Goal: Information Seeking & Learning: Learn about a topic

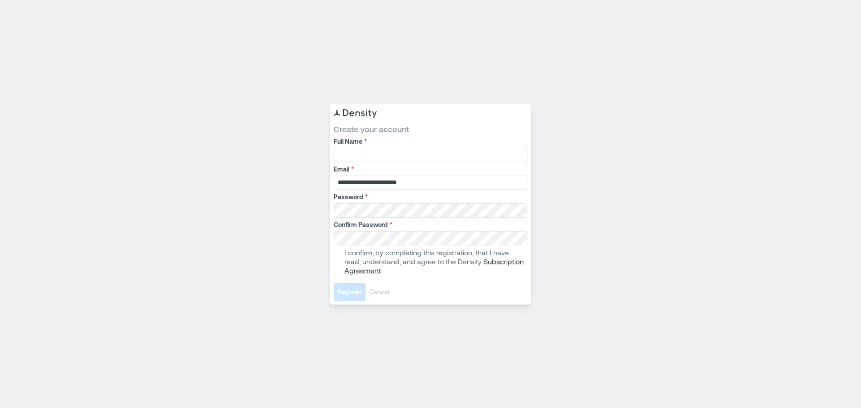
click at [373, 151] on input "Full Name *" at bounding box center [431, 155] width 194 height 14
type input "**********"
click at [248, 158] on div "**********" at bounding box center [430, 204] width 861 height 408
click at [336, 257] on label "I confirm, by completing this registration, that I have read, understand, and a…" at bounding box center [430, 261] width 192 height 27
click at [354, 292] on span "Register" at bounding box center [349, 292] width 25 height 9
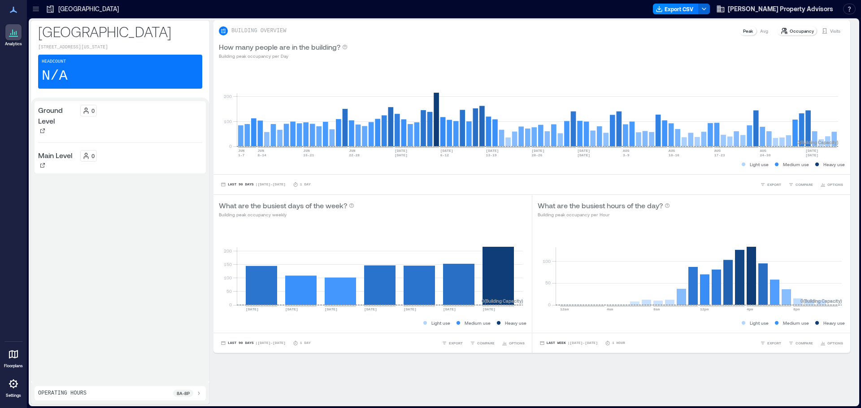
click at [13, 9] on icon at bounding box center [13, 10] width 7 height 6
click at [790, 29] on p "Occupancy" at bounding box center [802, 30] width 24 height 7
click at [812, 9] on span "[PERSON_NAME] Property Advisors" at bounding box center [780, 8] width 105 height 9
click at [790, 48] on button "Your account" at bounding box center [788, 45] width 82 height 14
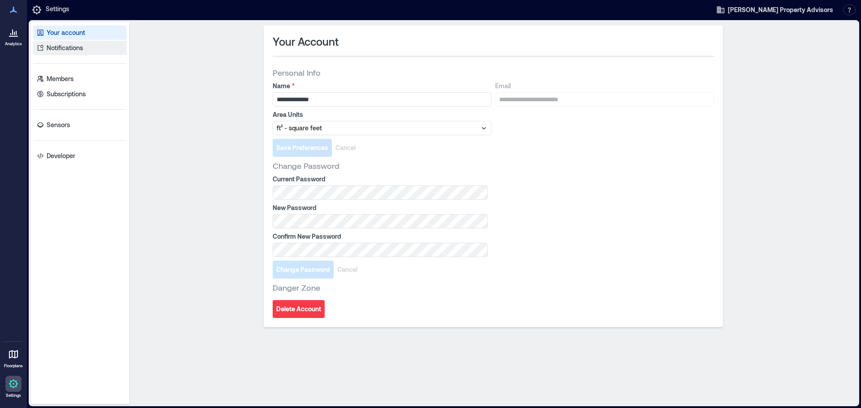
click at [73, 46] on p "Notifications" at bounding box center [65, 47] width 36 height 9
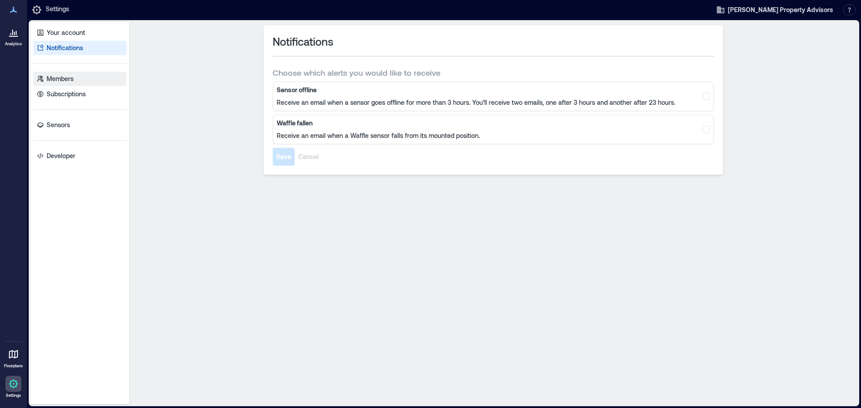
click at [56, 80] on p "Members" at bounding box center [60, 78] width 27 height 9
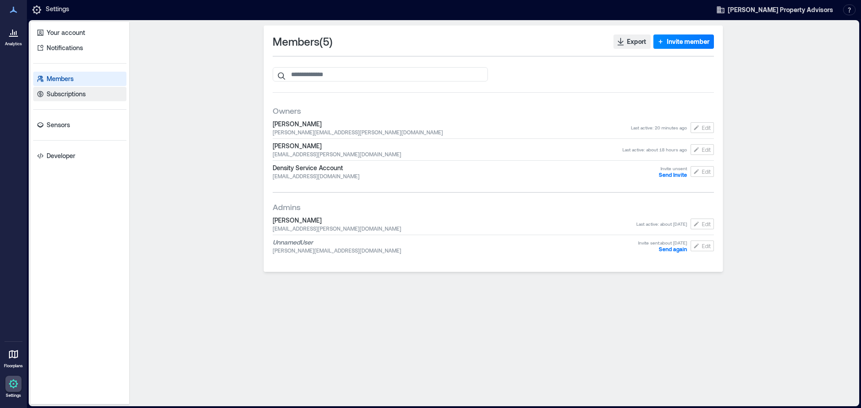
click at [69, 95] on p "Subscriptions" at bounding box center [66, 94] width 39 height 9
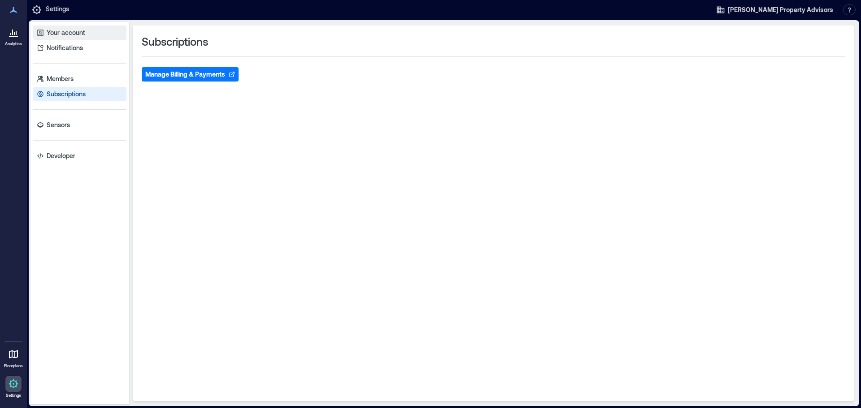
click at [70, 34] on p "Your account" at bounding box center [66, 32] width 39 height 9
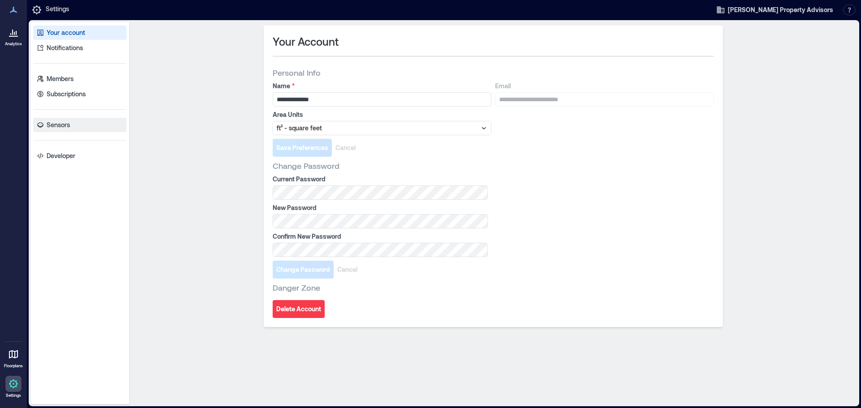
click at [55, 122] on p "Sensors" at bounding box center [58, 125] width 23 height 9
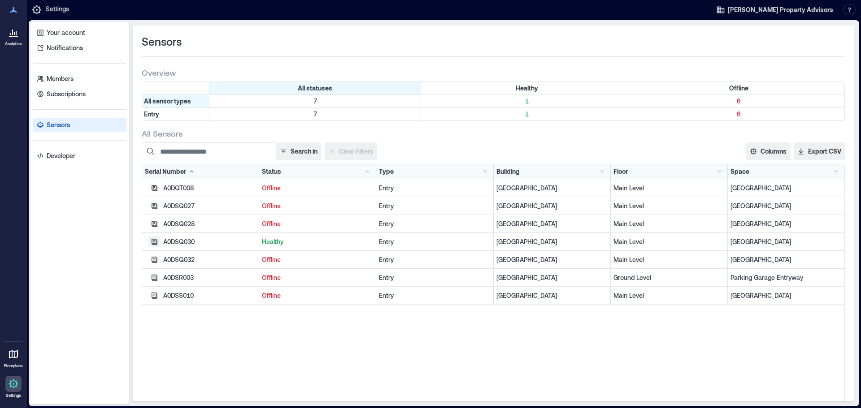
click at [155, 241] on icon "button" at bounding box center [154, 242] width 7 height 7
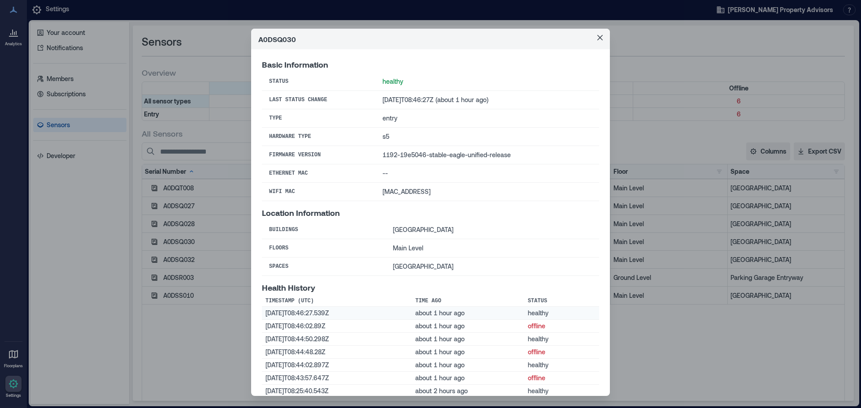
click at [304, 314] on td "2025-09-05T08:46:27.539Z" at bounding box center [337, 313] width 150 height 13
click at [594, 42] on button "Close" at bounding box center [600, 37] width 14 height 14
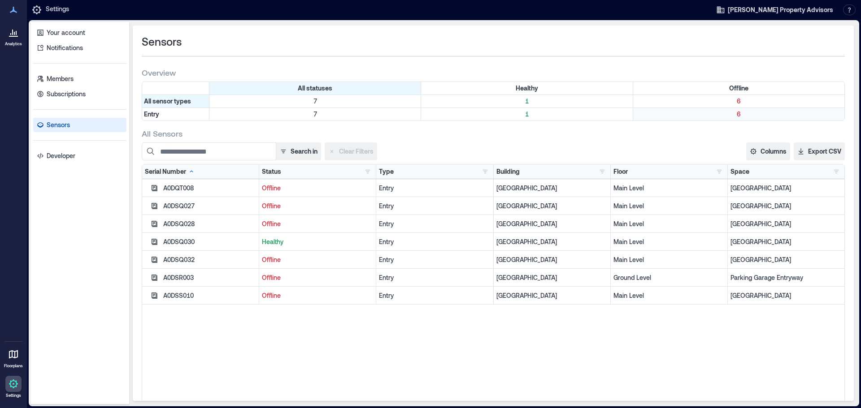
click at [734, 113] on p "6" at bounding box center [739, 114] width 208 height 9
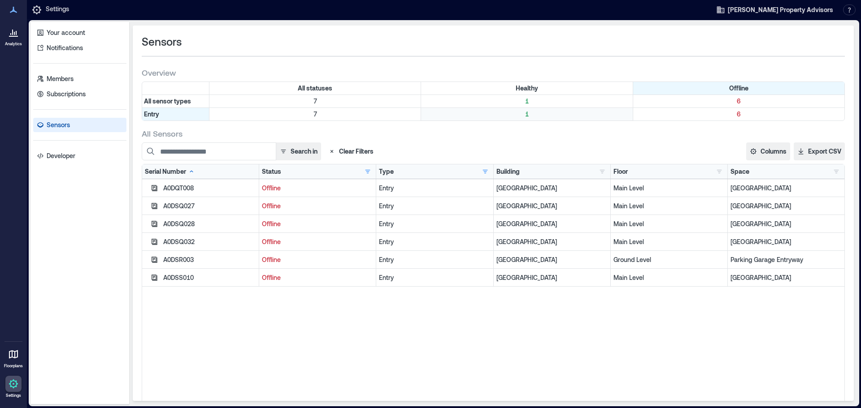
click at [523, 113] on p "1" at bounding box center [527, 114] width 208 height 9
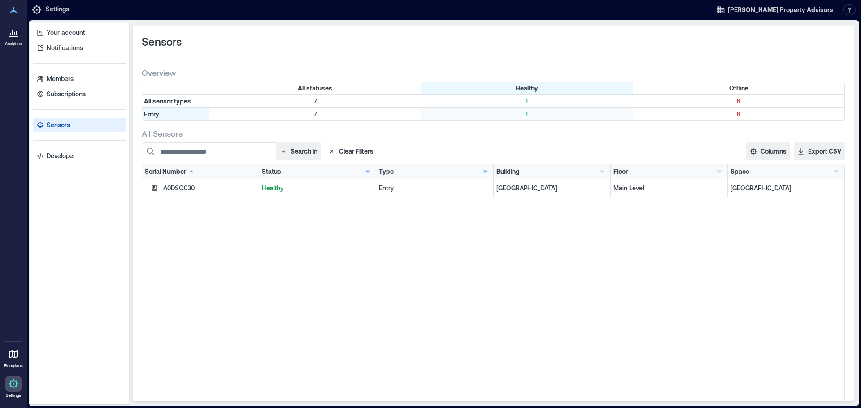
click at [523, 113] on p "1" at bounding box center [527, 114] width 208 height 9
click at [730, 113] on p "6" at bounding box center [739, 114] width 208 height 9
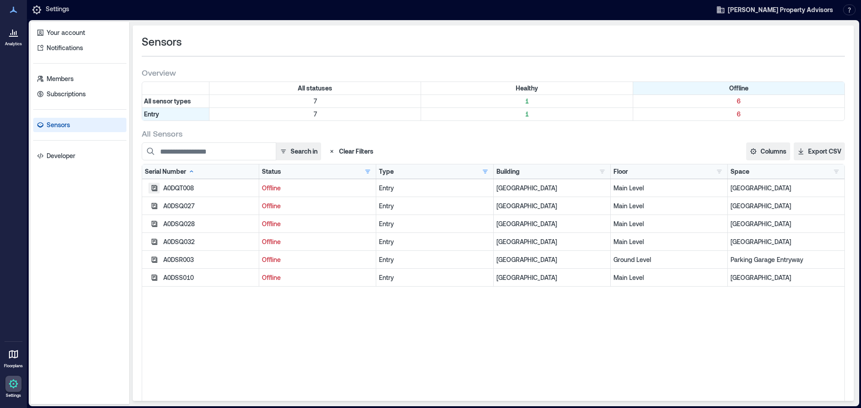
click at [153, 187] on icon "button" at bounding box center [155, 188] width 6 height 6
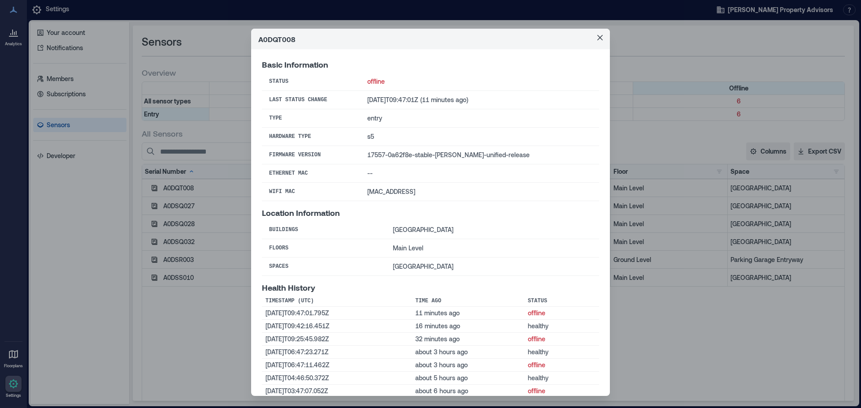
click at [381, 157] on td "17557-0a62f8e-stable-driggs-unified-release" at bounding box center [479, 155] width 239 height 18
drag, startPoint x: 528, startPoint y: 153, endPoint x: 360, endPoint y: 155, distance: 167.7
click at [360, 155] on tr "Firmware Version 17557-0a62f8e-stable-driggs-unified-release" at bounding box center [430, 155] width 337 height 18
click at [386, 82] on td "offline" at bounding box center [479, 82] width 239 height 18
click at [597, 37] on icon "Close" at bounding box center [599, 37] width 5 height 5
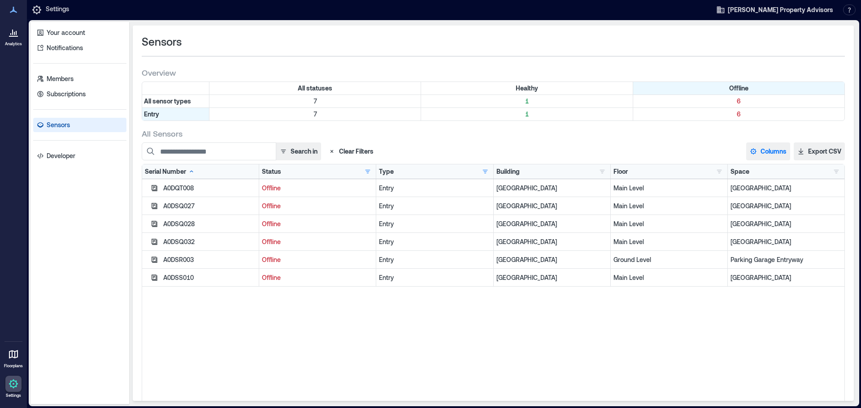
click at [756, 154] on button "Columns" at bounding box center [768, 152] width 44 height 18
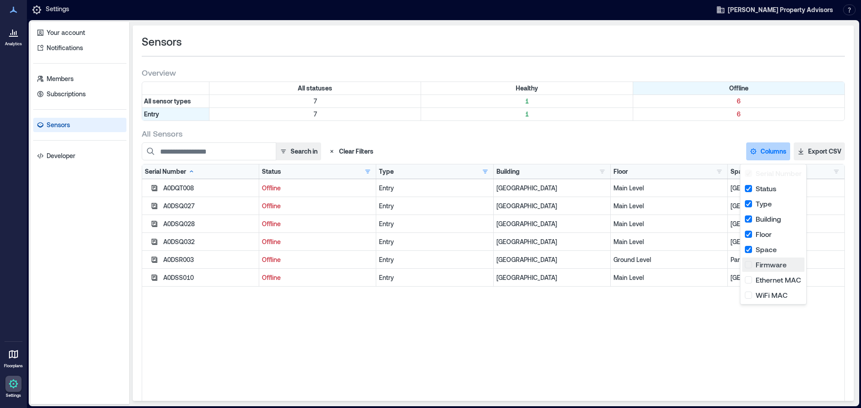
click at [747, 267] on button "Firmware" at bounding box center [773, 265] width 62 height 14
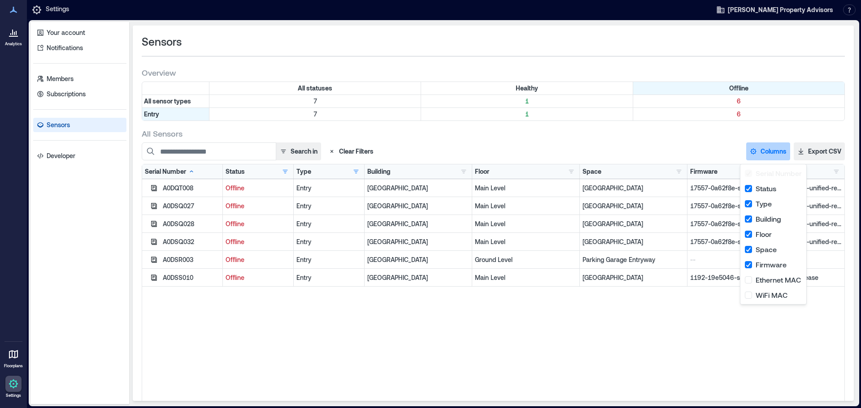
click at [636, 343] on div "A0DQT008 Offline Entry Grove Arcade Main Level East Entryway 17557-0a62f8e-stab…" at bounding box center [493, 291] width 702 height 224
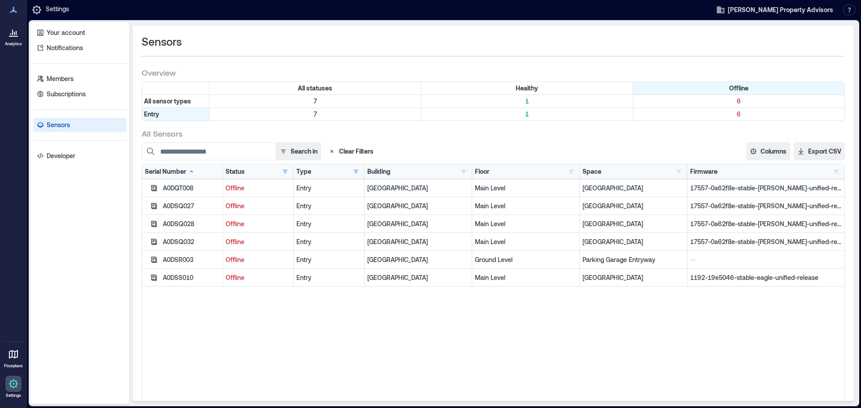
click at [699, 265] on div "--" at bounding box center [765, 260] width 157 height 18
click at [521, 114] on p "1" at bounding box center [527, 114] width 208 height 9
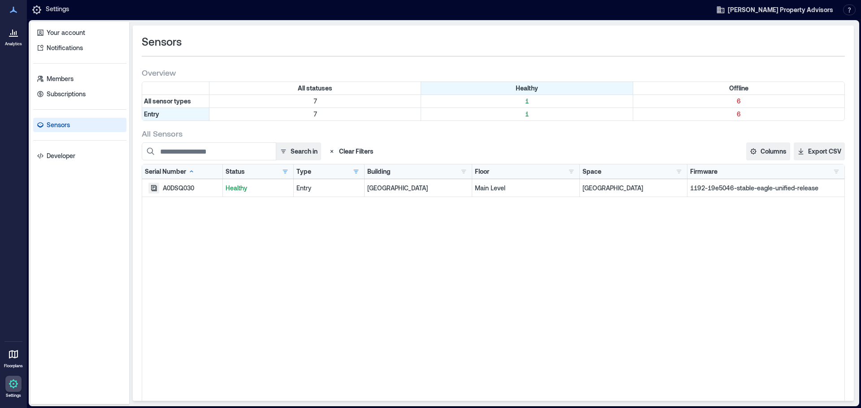
click at [150, 188] on button "button" at bounding box center [153, 188] width 11 height 11
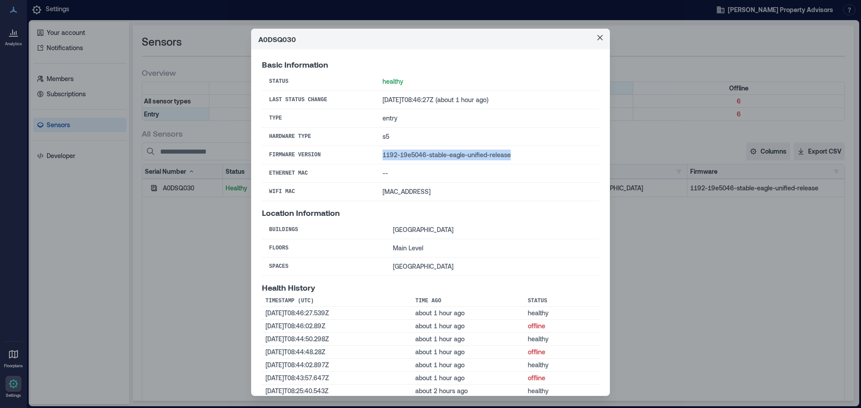
drag, startPoint x: 520, startPoint y: 155, endPoint x: 370, endPoint y: 156, distance: 149.7
click at [375, 156] on td "1192-19e5046-stable-eagle-unified-release" at bounding box center [487, 155] width 224 height 18
copy td "1192-19e5046-stable-eagle-unified-release"
click at [746, 269] on div "A0DSQ030 Basic Information Status healthy Last Status Change 2025-09-05T08:46:2…" at bounding box center [430, 204] width 861 height 408
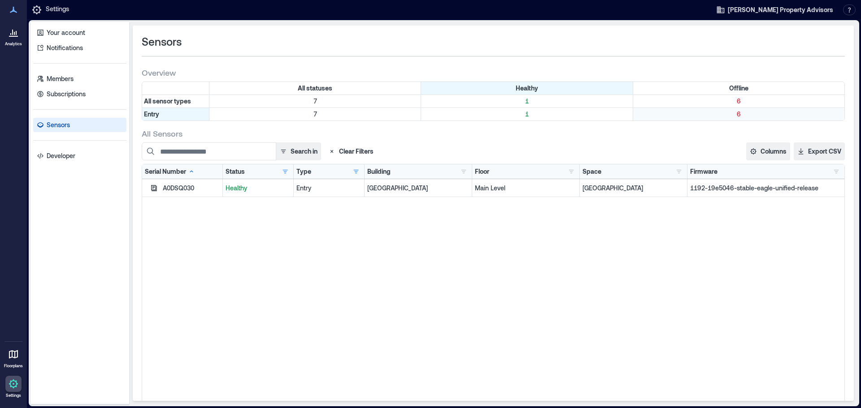
click at [732, 108] on div "6" at bounding box center [738, 114] width 211 height 13
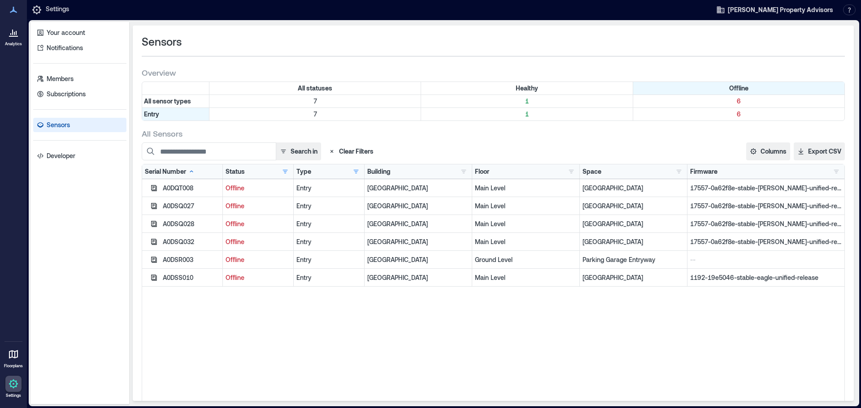
click at [694, 262] on p "--" at bounding box center [766, 260] width 152 height 9
click at [831, 173] on button "button" at bounding box center [836, 171] width 11 height 9
click at [594, 147] on div "Search in Clear Filters Columns Serial Number Status Type Building Floor Space …" at bounding box center [493, 152] width 703 height 18
click at [312, 113] on p "7" at bounding box center [315, 114] width 208 height 9
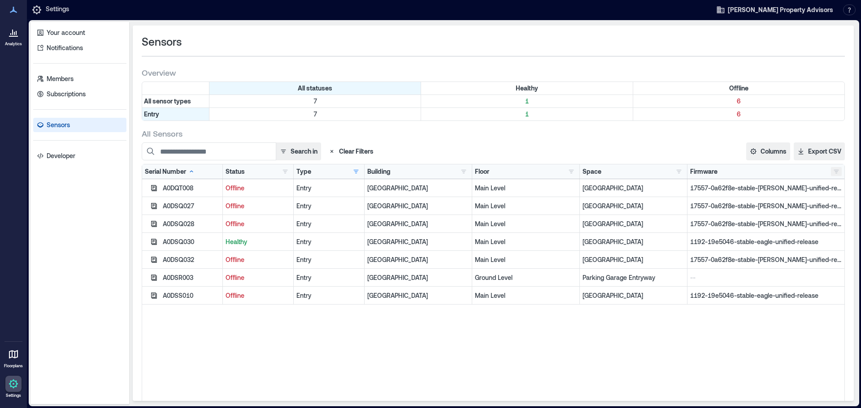
click at [831, 172] on button "button" at bounding box center [836, 171] width 11 height 9
click at [705, 187] on div "1192-19e5046-stable-eagle-unified-release 2" at bounding box center [722, 189] width 216 height 9
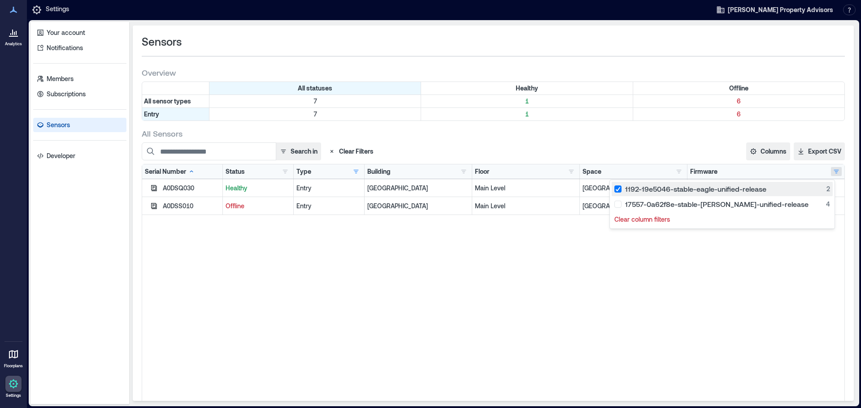
click at [655, 189] on div "1192-19e5046-stable-eagle-unified-release 2" at bounding box center [722, 189] width 216 height 9
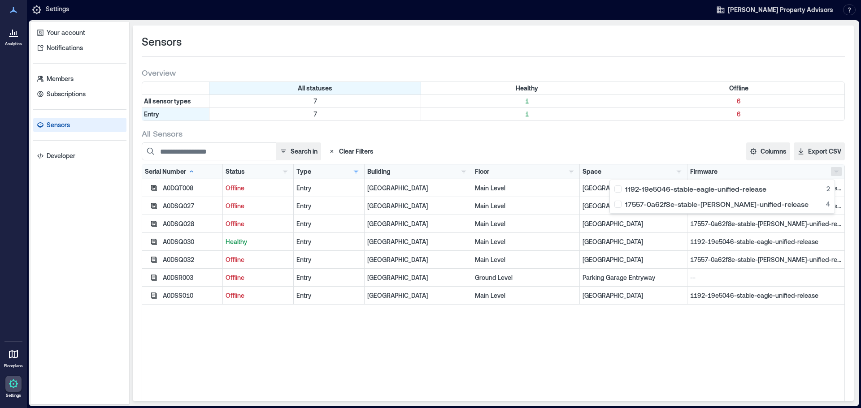
click at [316, 337] on div "A0DQT008 Offline Entry Grove Arcade Main Level East Entryway 17557-0a62f8e-stab…" at bounding box center [493, 291] width 702 height 224
click at [61, 158] on p "Developer" at bounding box center [61, 156] width 29 height 9
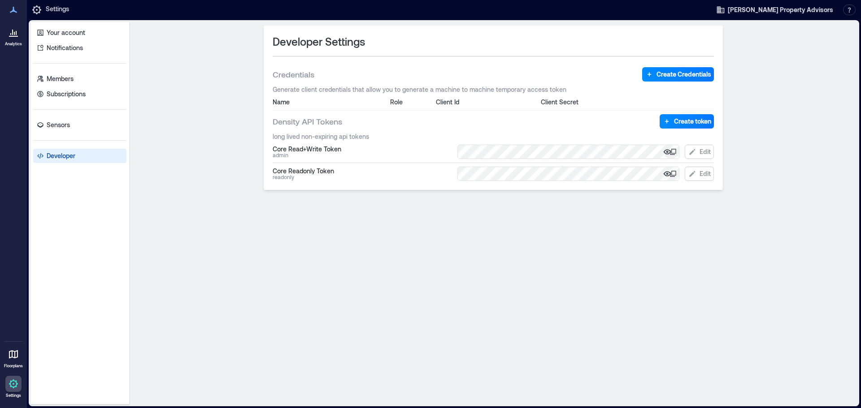
click at [668, 152] on icon "button" at bounding box center [667, 152] width 2 height 2
click at [20, 354] on div at bounding box center [13, 355] width 16 height 16
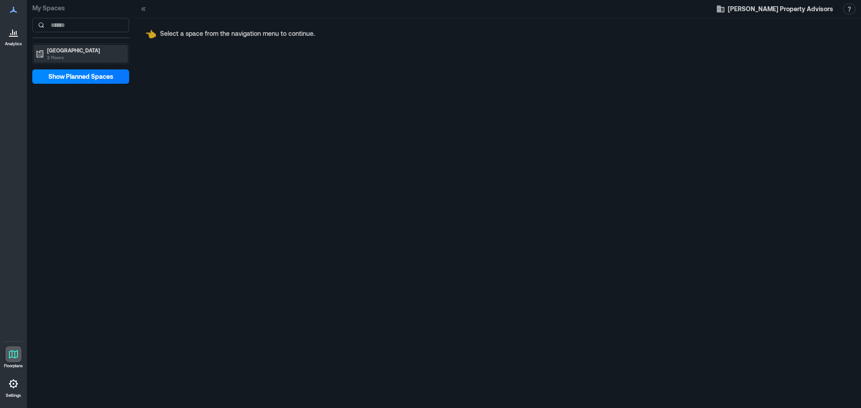
click at [79, 52] on p "[GEOGRAPHIC_DATA]" at bounding box center [84, 50] width 75 height 7
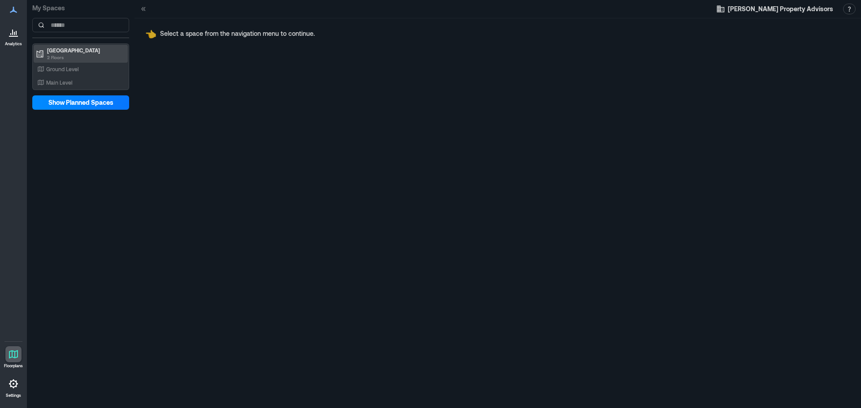
click at [65, 56] on p "2 Floors" at bounding box center [84, 57] width 75 height 7
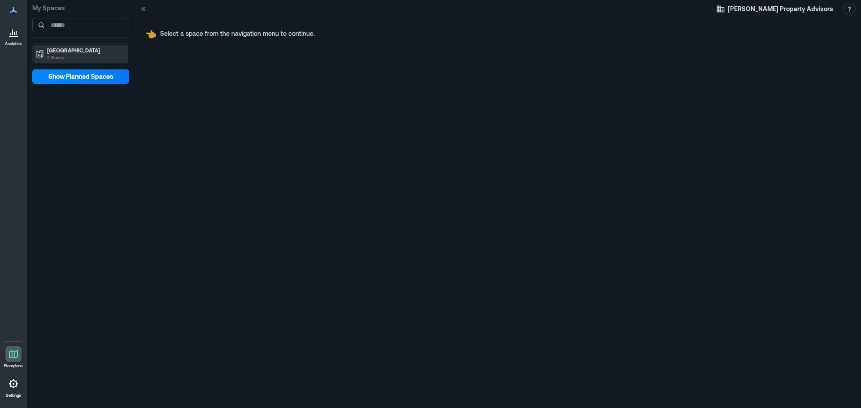
click at [65, 56] on p "2 Floors" at bounding box center [84, 57] width 75 height 7
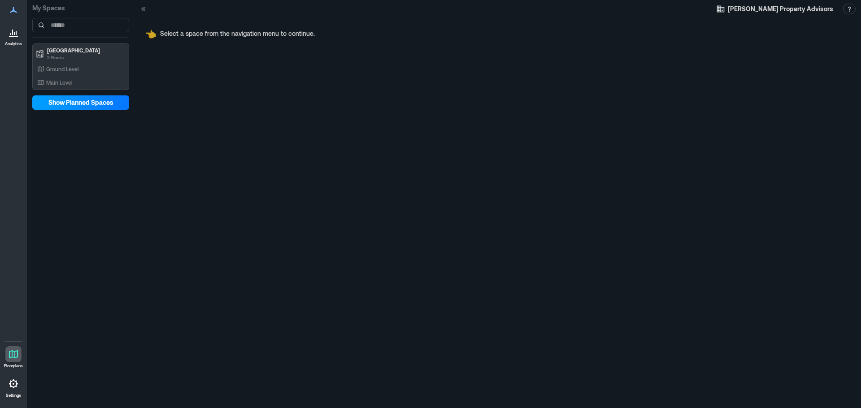
click at [63, 102] on span "Show Planned Spaces" at bounding box center [80, 102] width 65 height 9
click at [55, 71] on p "Ground Level" at bounding box center [62, 68] width 33 height 7
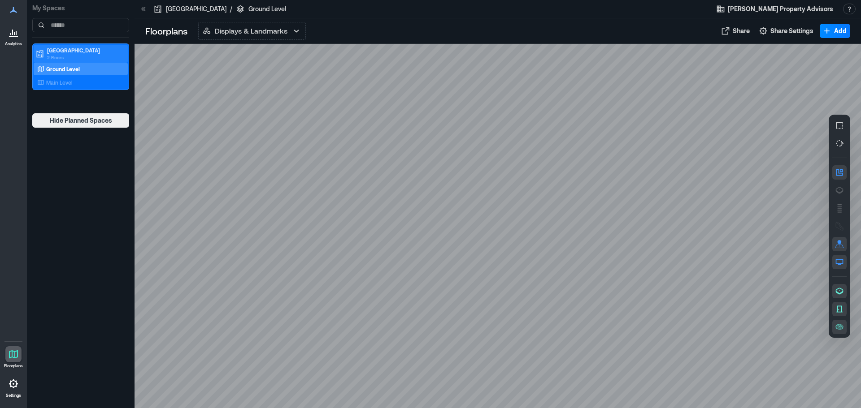
click at [55, 50] on p "[GEOGRAPHIC_DATA]" at bounding box center [84, 50] width 75 height 7
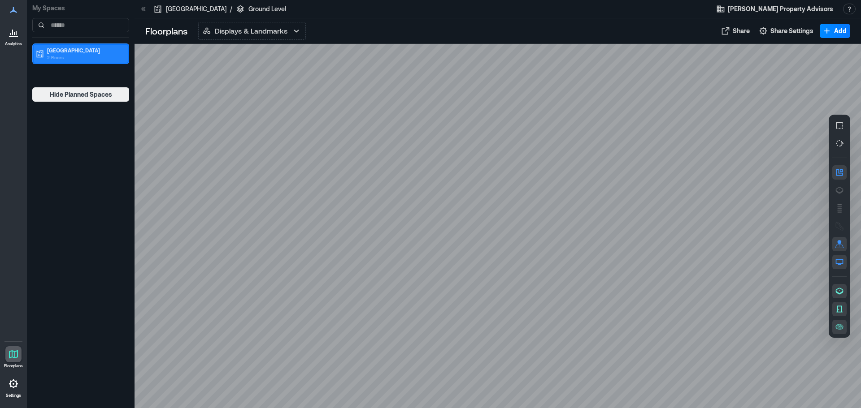
click at [65, 48] on p "[GEOGRAPHIC_DATA]" at bounding box center [84, 50] width 75 height 7
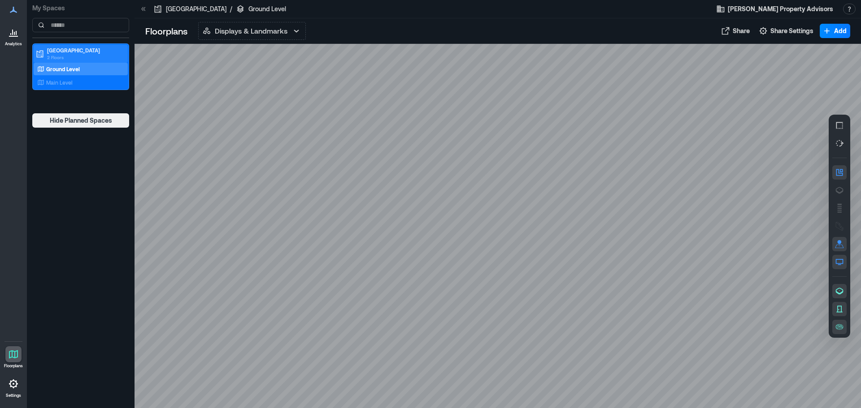
click at [61, 55] on p "2 Floors" at bounding box center [84, 57] width 75 height 7
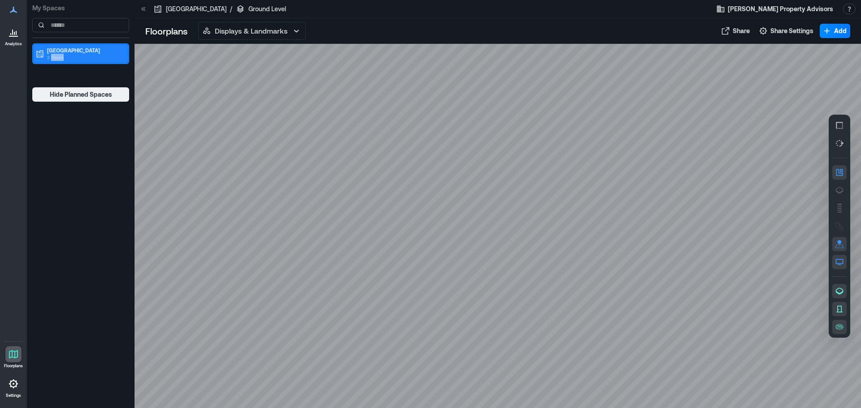
click at [61, 55] on p "2 Floors" at bounding box center [84, 57] width 75 height 7
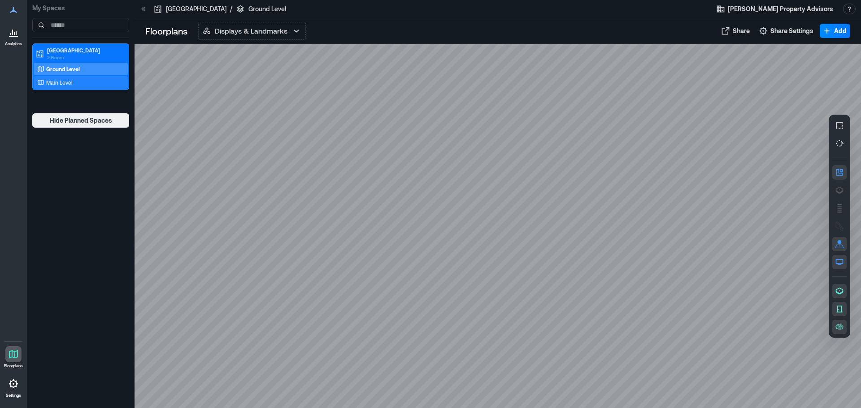
click at [62, 81] on p "Main Level" at bounding box center [59, 82] width 26 height 7
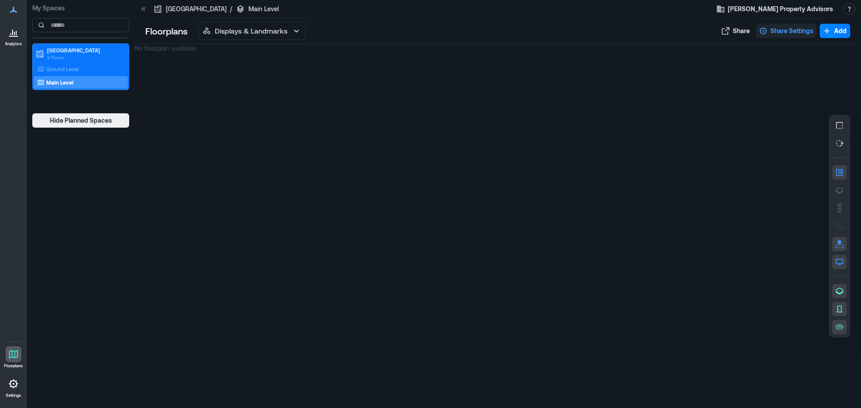
click at [797, 32] on span "Share Settings" at bounding box center [791, 30] width 43 height 9
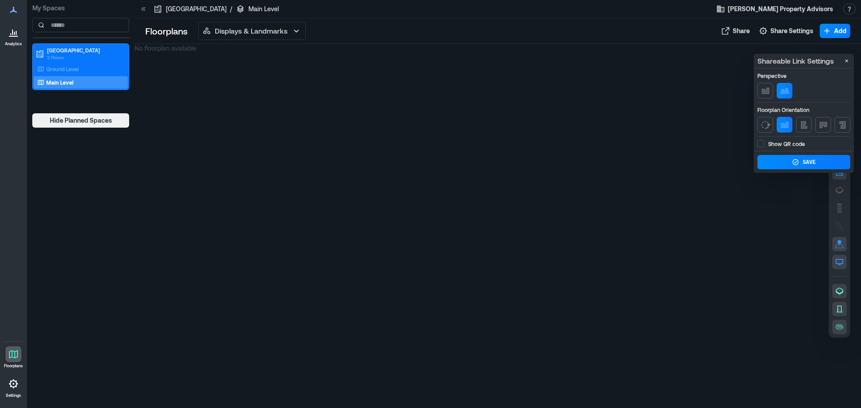
click at [674, 131] on div "No floorplan available" at bounding box center [498, 226] width 726 height 365
click at [781, 31] on span "Share Settings" at bounding box center [791, 30] width 43 height 9
click at [65, 66] on p "Ground Level" at bounding box center [62, 68] width 33 height 7
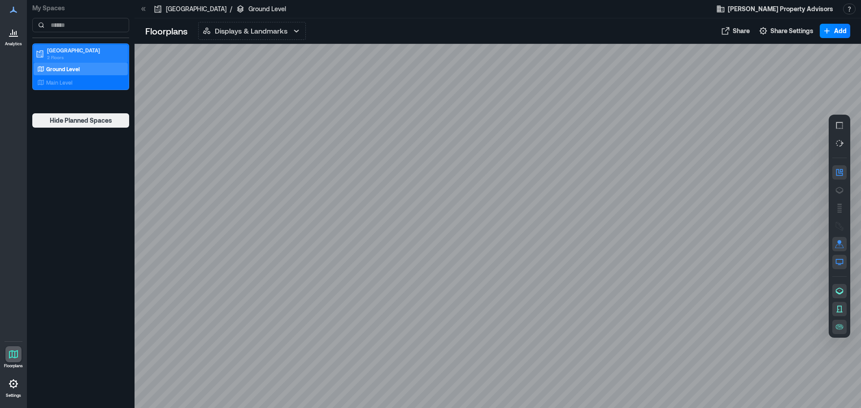
click at [54, 50] on p "[GEOGRAPHIC_DATA]" at bounding box center [84, 50] width 75 height 7
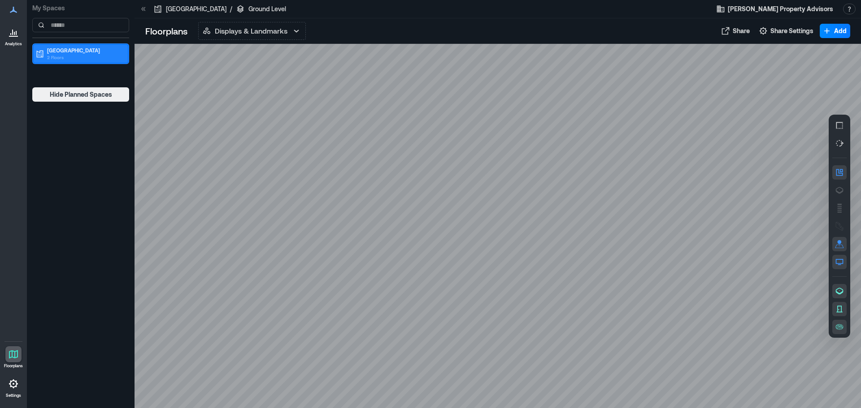
click at [54, 50] on p "[GEOGRAPHIC_DATA]" at bounding box center [84, 50] width 75 height 7
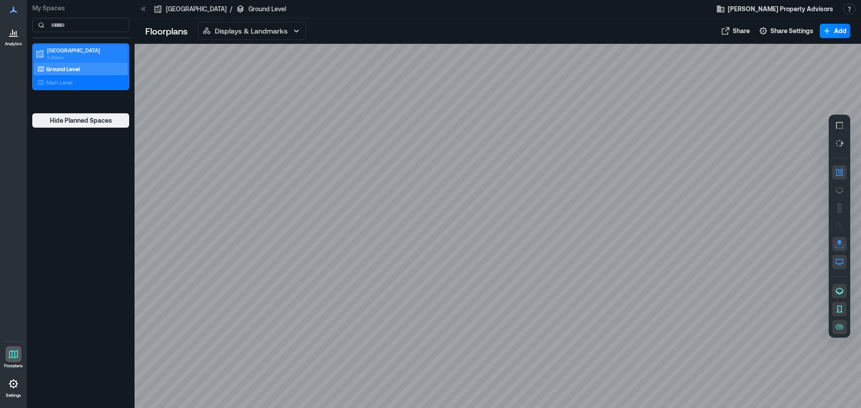
click at [53, 48] on p "[GEOGRAPHIC_DATA]" at bounding box center [84, 50] width 75 height 7
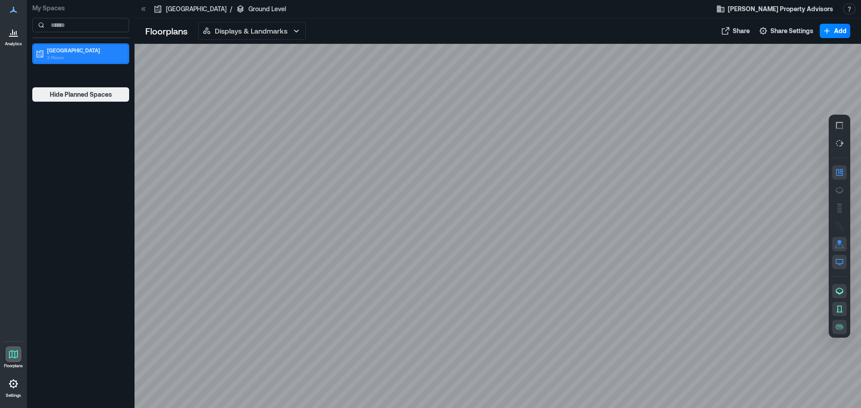
click at [53, 48] on p "[GEOGRAPHIC_DATA]" at bounding box center [84, 50] width 75 height 7
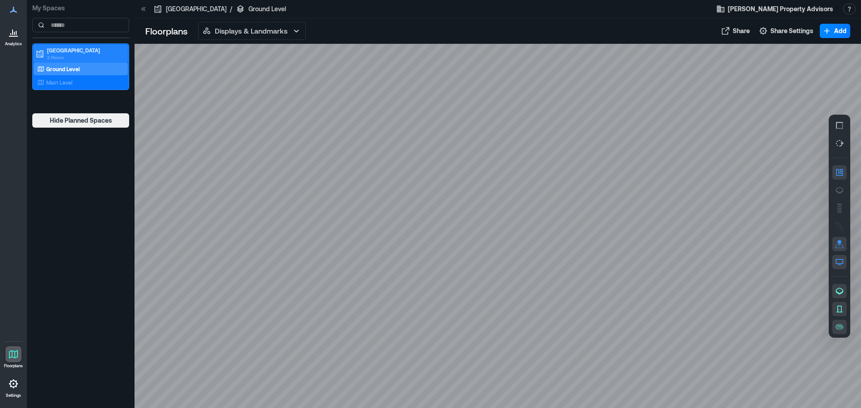
drag, startPoint x: 53, startPoint y: 48, endPoint x: 39, endPoint y: 54, distance: 15.5
click at [39, 54] on icon at bounding box center [40, 54] width 7 height 7
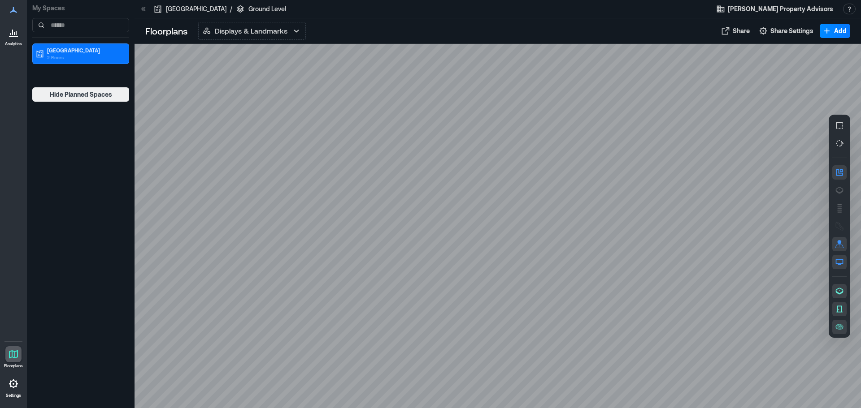
click at [145, 6] on icon at bounding box center [143, 8] width 9 height 9
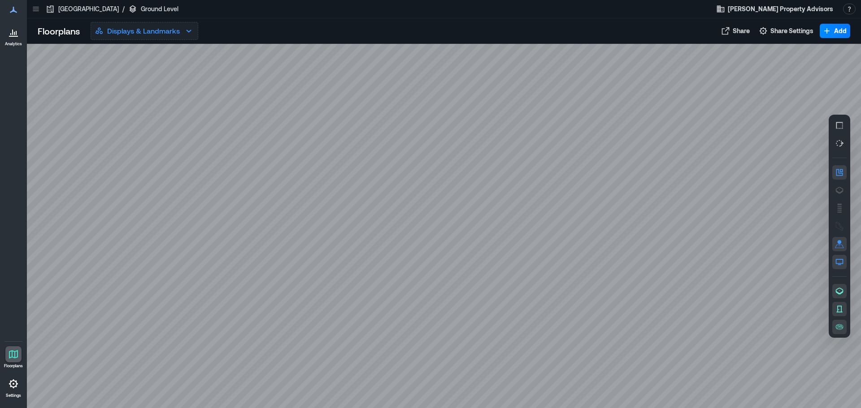
click at [188, 29] on icon "button" at bounding box center [188, 31] width 11 height 11
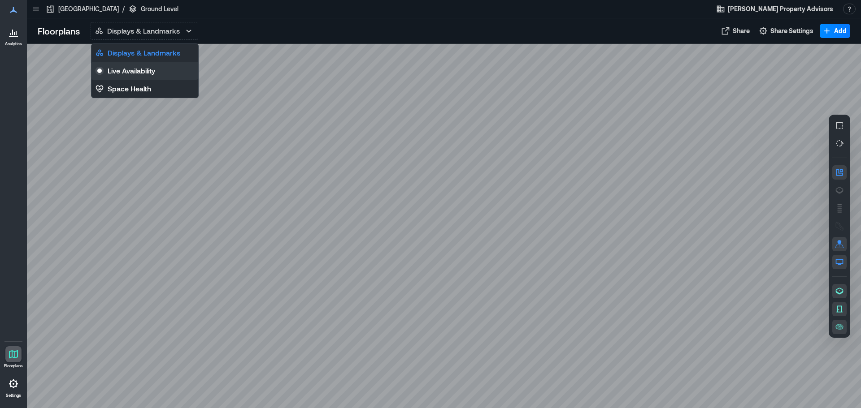
click at [139, 66] on p "Live Availability" at bounding box center [132, 70] width 48 height 11
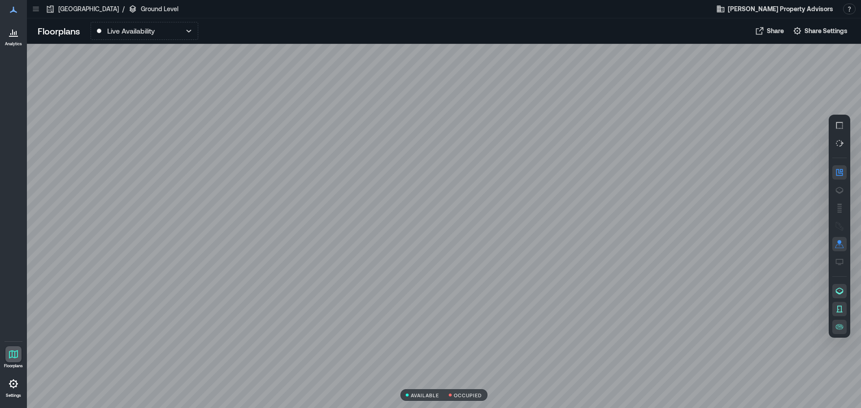
click at [415, 396] on p "AVAILABLE" at bounding box center [425, 395] width 29 height 5
click at [837, 184] on button "button" at bounding box center [839, 190] width 14 height 14
click at [159, 139] on div "A0DSR003" at bounding box center [444, 226] width 834 height 365
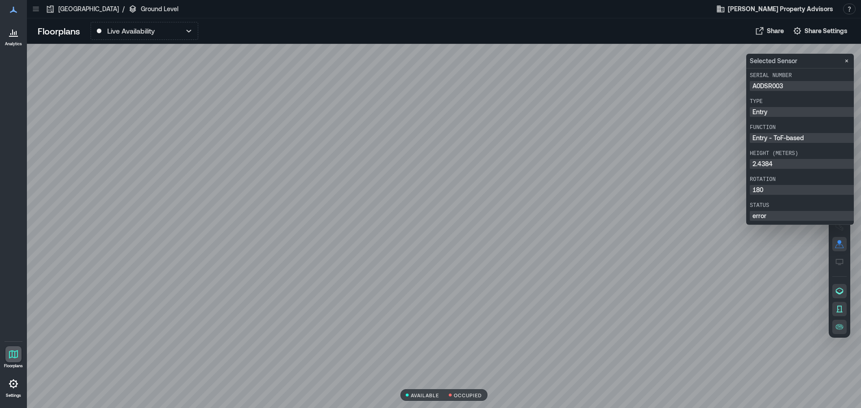
click at [703, 57] on div at bounding box center [444, 226] width 834 height 365
click at [846, 60] on icon "Close" at bounding box center [846, 60] width 7 height 7
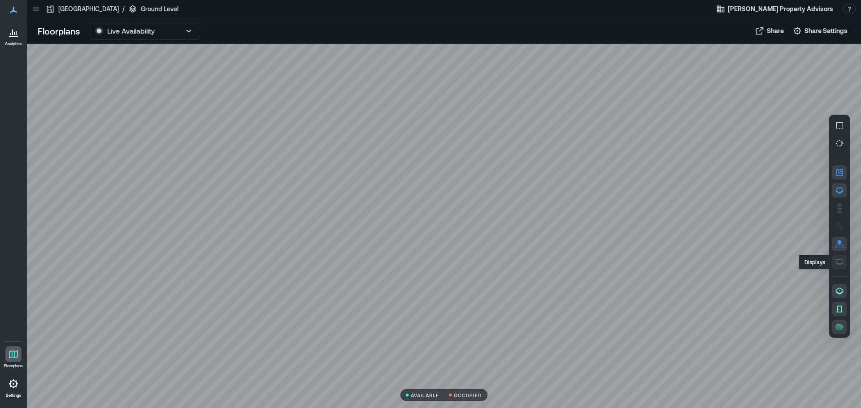
click at [839, 260] on icon "button" at bounding box center [839, 262] width 9 height 9
click at [839, 189] on icon "button" at bounding box center [839, 190] width 9 height 9
click at [838, 172] on icon "button" at bounding box center [839, 172] width 9 height 9
click at [186, 26] on icon "button" at bounding box center [188, 31] width 11 height 11
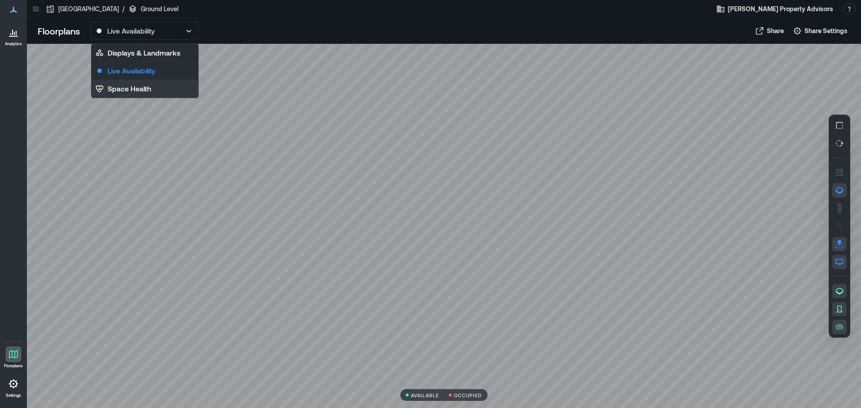
click at [132, 92] on p "Space Health" at bounding box center [129, 88] width 43 height 11
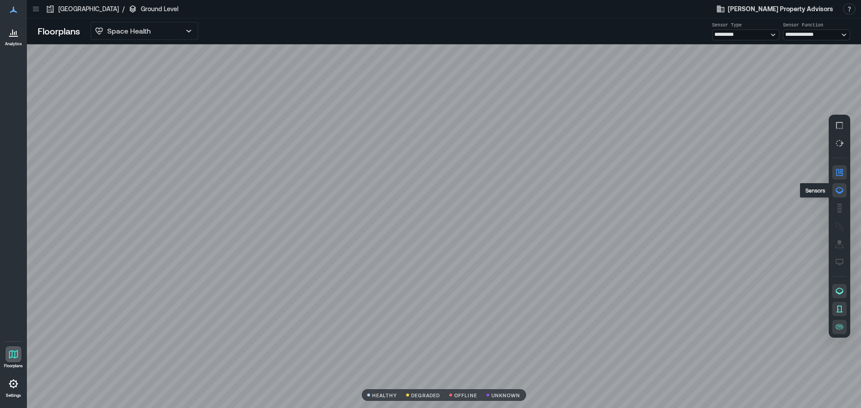
click at [838, 191] on icon "button" at bounding box center [839, 190] width 9 height 9
click at [497, 396] on p "UNKNOWN" at bounding box center [505, 395] width 29 height 5
click at [16, 388] on icon at bounding box center [13, 384] width 11 height 11
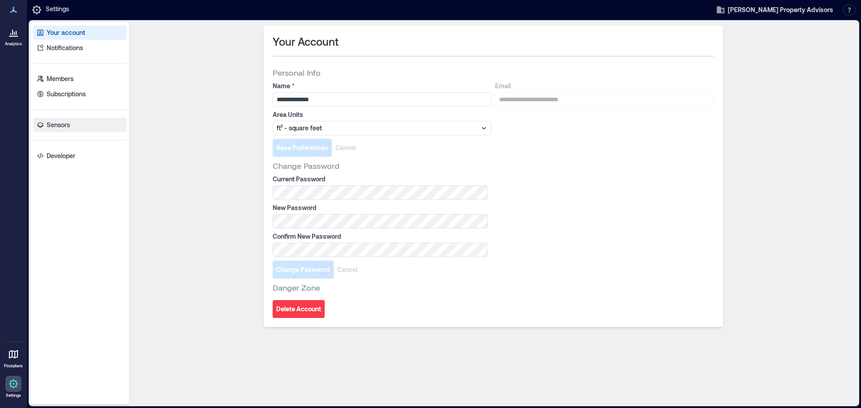
click at [57, 131] on link "Sensors" at bounding box center [79, 125] width 93 height 14
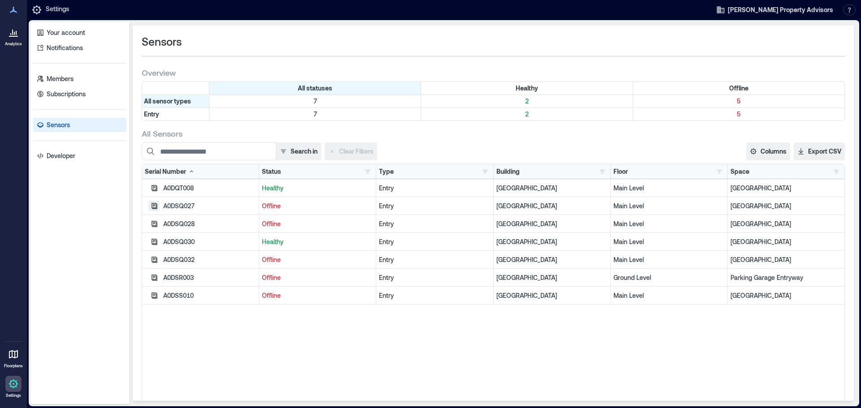
click at [153, 204] on icon "button" at bounding box center [155, 206] width 6 height 6
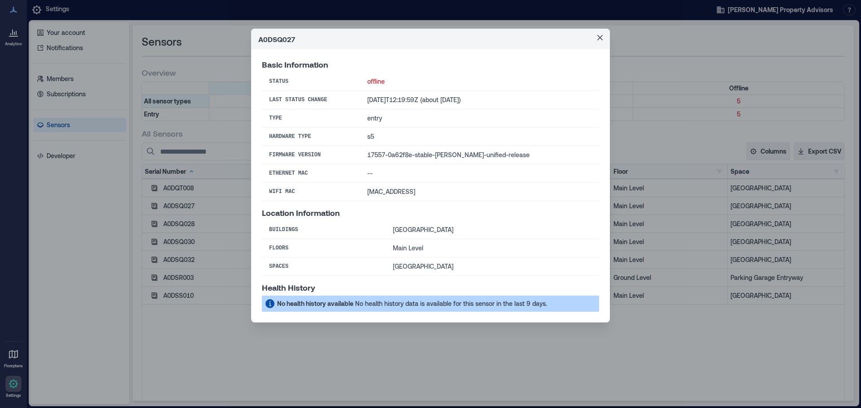
click at [386, 84] on td "offline" at bounding box center [479, 82] width 239 height 18
click at [600, 41] on button "Close" at bounding box center [600, 37] width 14 height 14
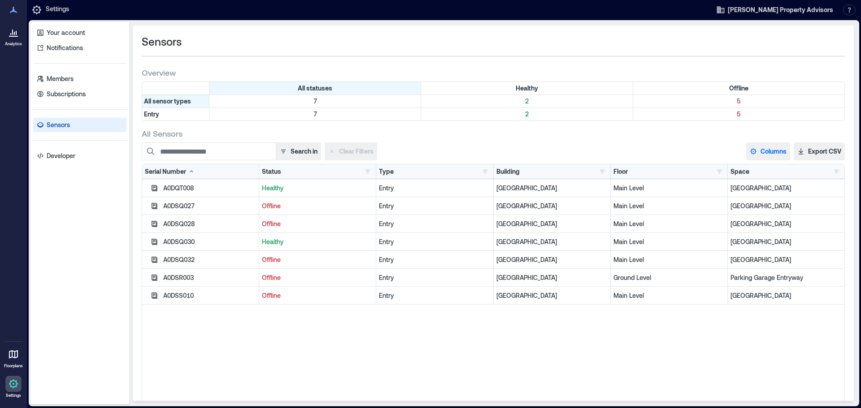
click at [756, 150] on button "Columns" at bounding box center [768, 152] width 44 height 18
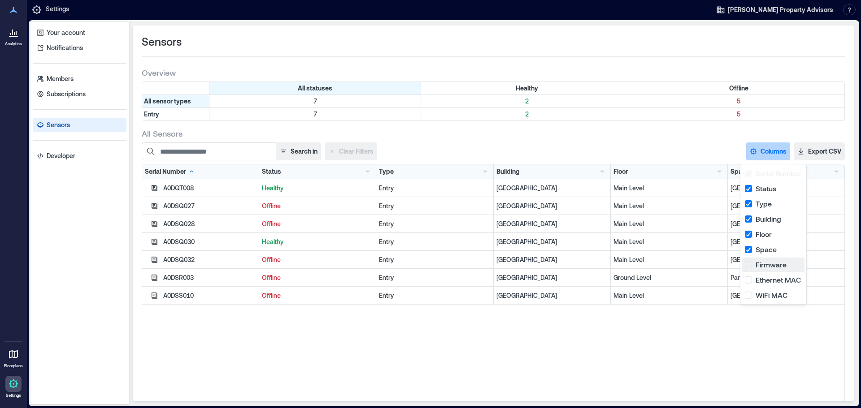
click at [749, 264] on button "Firmware" at bounding box center [773, 265] width 62 height 14
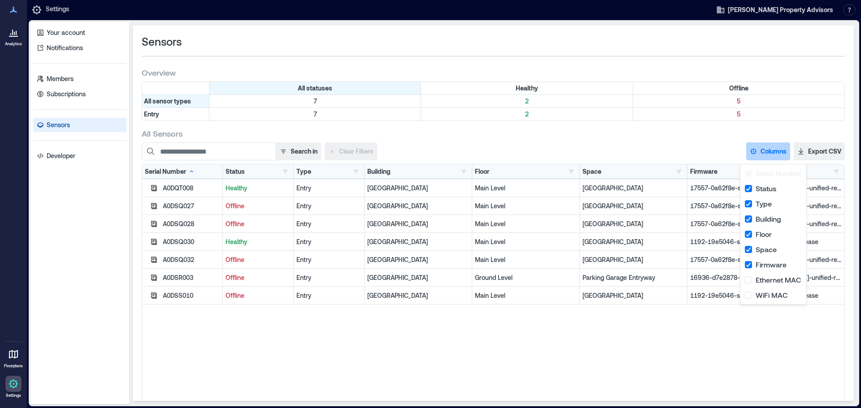
click at [669, 340] on div "A0DQT008 Healthy Entry Grove Arcade Main Level East Entryway 17557-0a62f8e-stab…" at bounding box center [493, 291] width 702 height 224
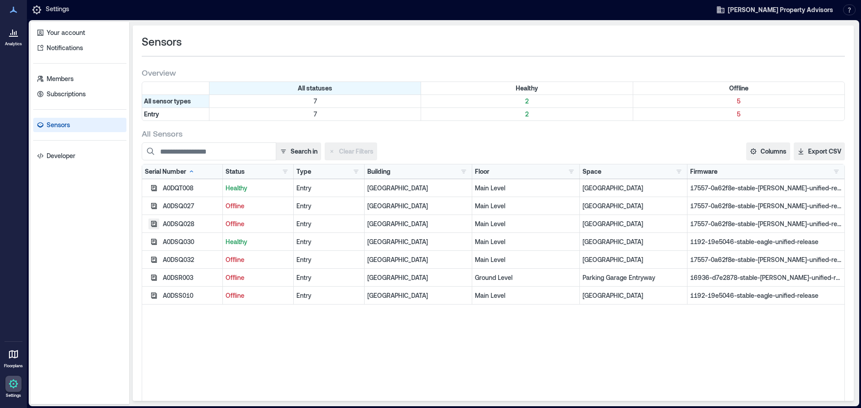
click at [153, 221] on icon "button" at bounding box center [154, 224] width 6 height 6
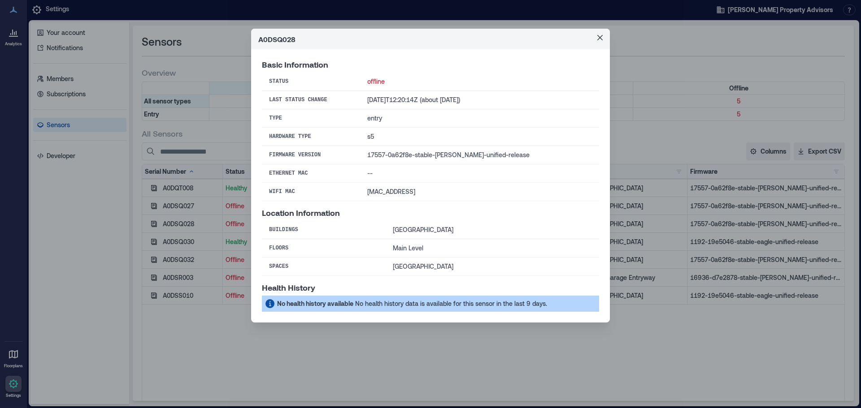
click at [389, 97] on td "2025-07-14T12:20:14Z (about 2 months ago)" at bounding box center [479, 100] width 239 height 18
click at [597, 41] on button "Close" at bounding box center [600, 37] width 14 height 14
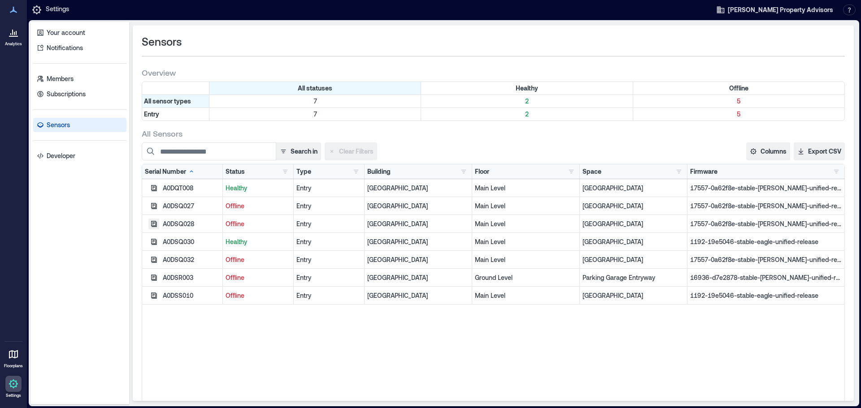
click at [150, 223] on button "button" at bounding box center [153, 224] width 11 height 11
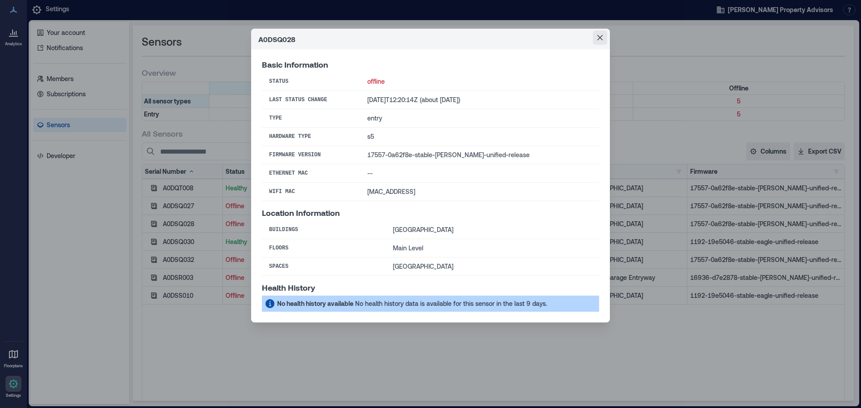
click at [603, 36] on button "Close" at bounding box center [600, 37] width 14 height 14
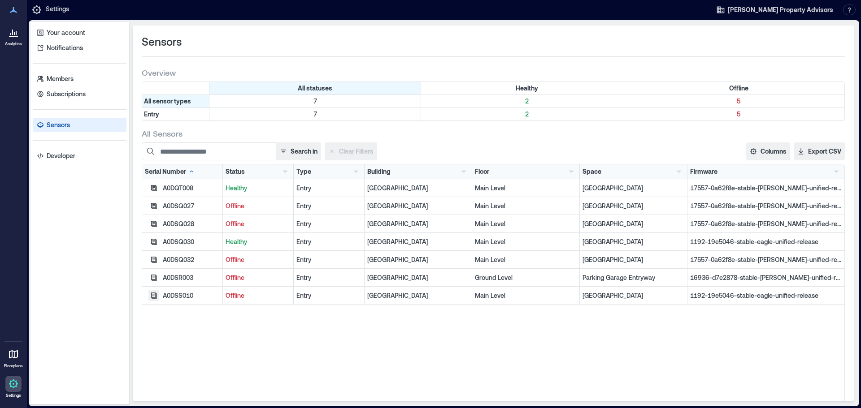
click at [152, 295] on icon "button" at bounding box center [154, 296] width 6 height 6
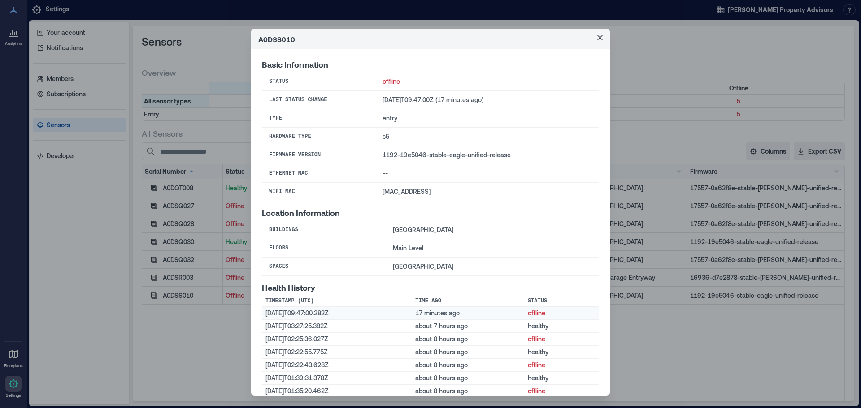
click at [386, 314] on td "2025-09-05T09:47:00.282Z" at bounding box center [337, 313] width 150 height 13
click at [597, 38] on icon "Close" at bounding box center [599, 37] width 5 height 5
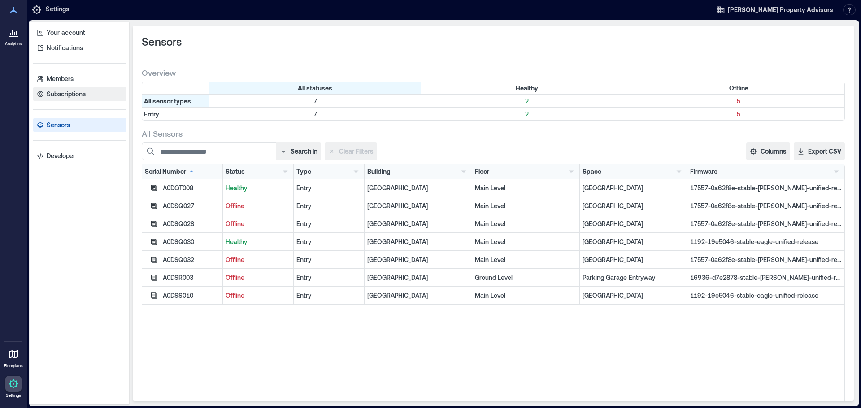
click at [60, 93] on p "Subscriptions" at bounding box center [66, 94] width 39 height 9
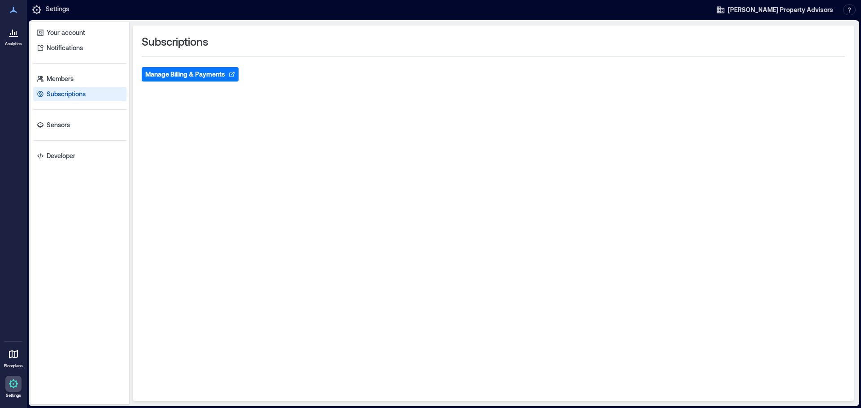
click at [172, 73] on button "Manage Billing & Payments" at bounding box center [190, 74] width 97 height 14
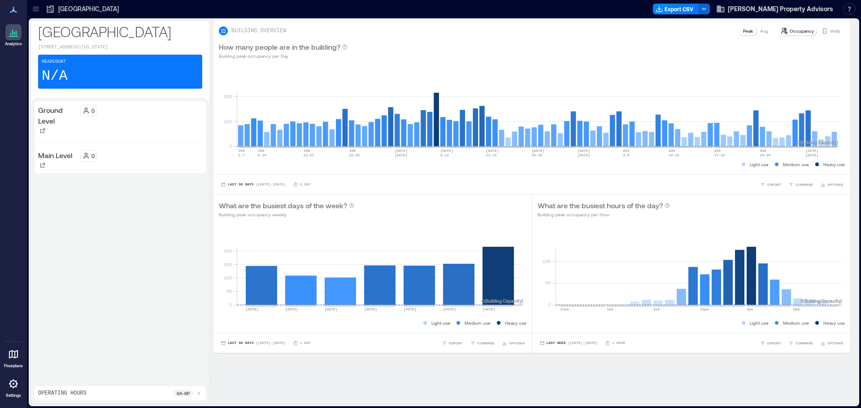
click at [830, 29] on p "Visits" at bounding box center [835, 30] width 10 height 7
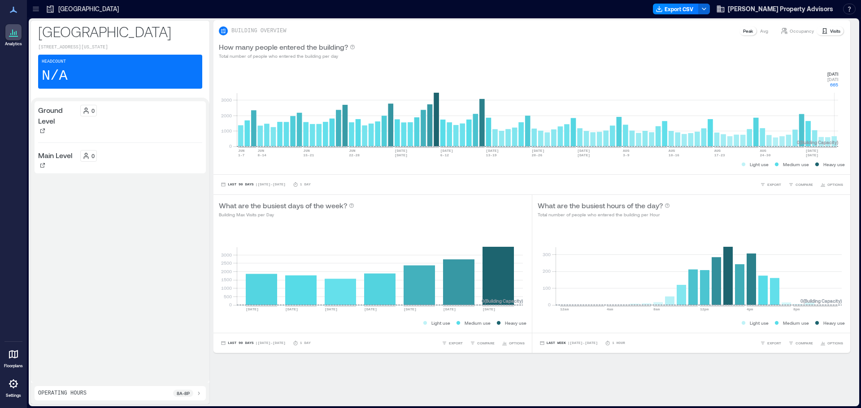
click at [834, 142] on rect at bounding box center [537, 108] width 601 height 76
click at [828, 141] on rect at bounding box center [537, 108] width 601 height 76
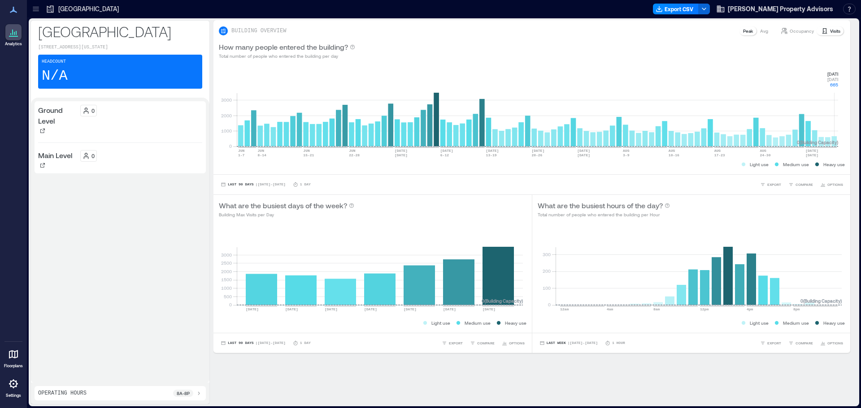
click at [821, 31] on icon at bounding box center [824, 30] width 7 height 7
click at [809, 7] on span "[PERSON_NAME] Property Advisors" at bounding box center [780, 8] width 105 height 9
click at [777, 43] on button "Your account" at bounding box center [788, 45] width 82 height 14
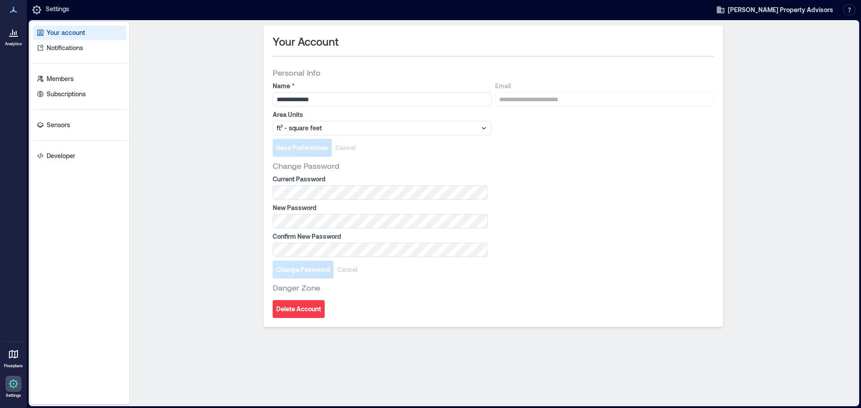
click at [14, 7] on icon at bounding box center [13, 9] width 11 height 11
click at [12, 10] on icon at bounding box center [13, 9] width 11 height 11
click at [13, 32] on icon at bounding box center [12, 32] width 1 height 5
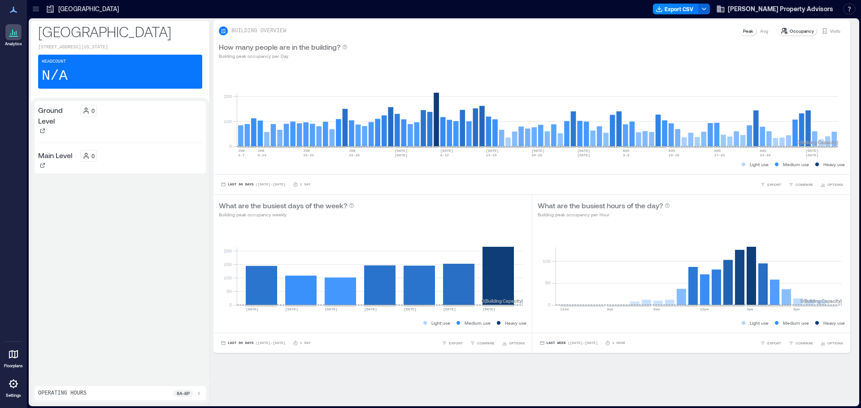
click at [38, 9] on icon at bounding box center [35, 8] width 9 height 9
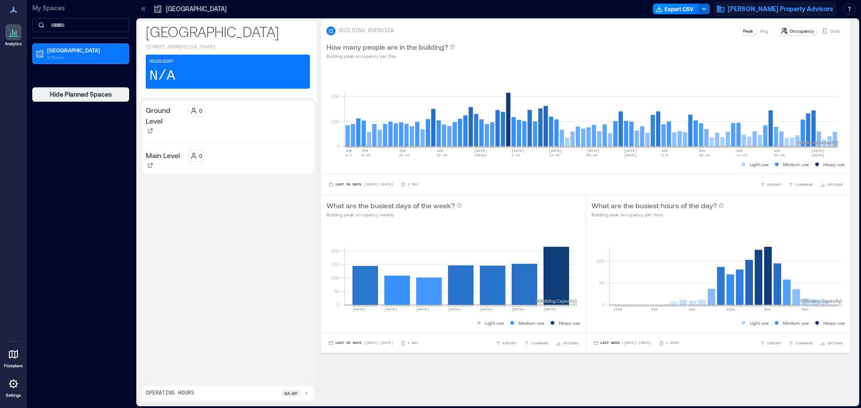
click at [725, 7] on icon "button" at bounding box center [720, 8] width 9 height 9
click at [773, 8] on span "[PERSON_NAME] Property Advisors" at bounding box center [780, 8] width 105 height 9
click at [13, 38] on div at bounding box center [13, 32] width 16 height 16
click at [14, 358] on icon at bounding box center [13, 355] width 9 height 9
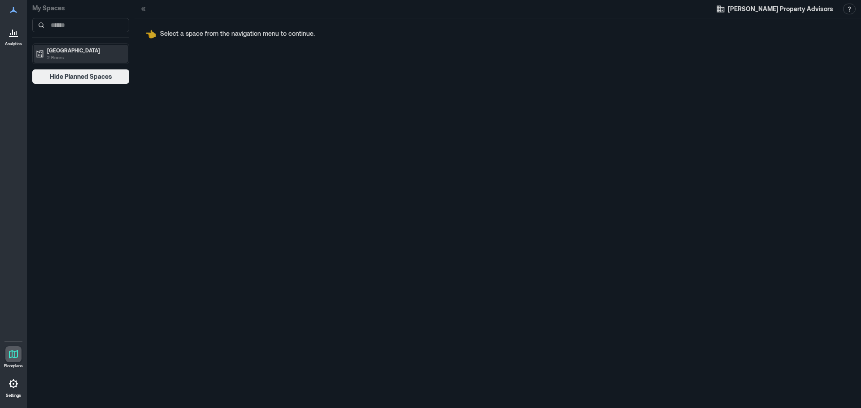
click at [70, 55] on p "2 Floors" at bounding box center [84, 57] width 75 height 7
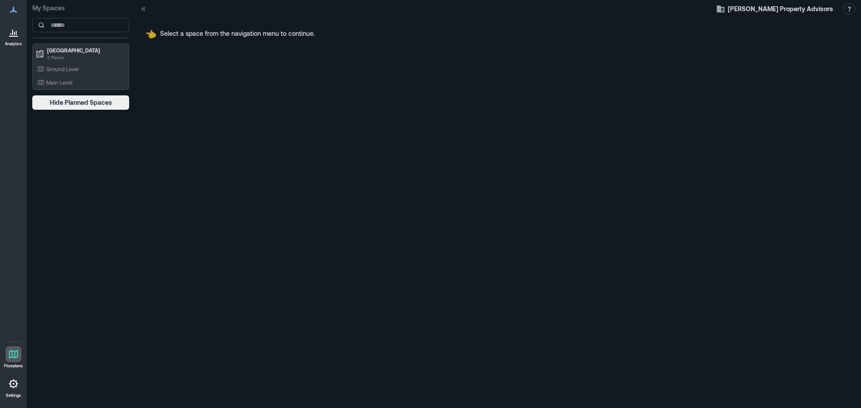
click at [145, 9] on icon at bounding box center [143, 8] width 9 height 9
click at [144, 9] on icon at bounding box center [144, 9] width 2 height 4
click at [70, 49] on p "[GEOGRAPHIC_DATA]" at bounding box center [84, 50] width 75 height 7
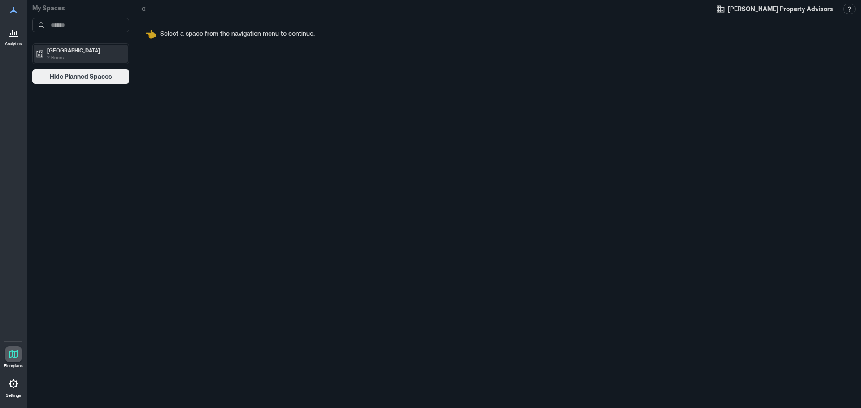
click at [48, 49] on p "[GEOGRAPHIC_DATA]" at bounding box center [84, 50] width 75 height 7
click at [58, 69] on p "Ground Level" at bounding box center [62, 68] width 33 height 7
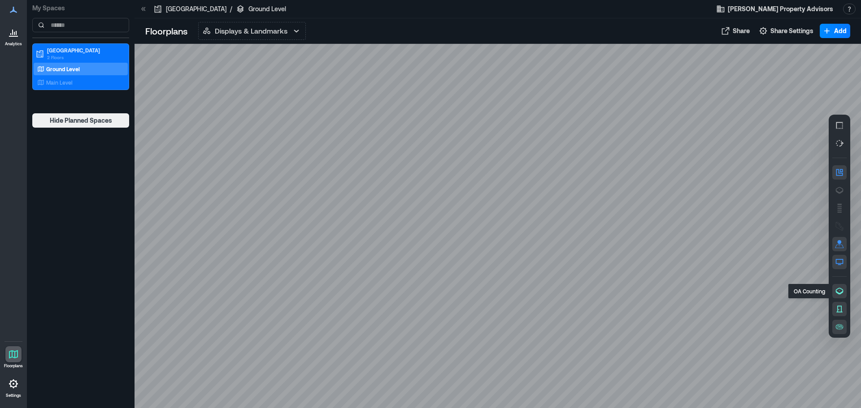
click at [836, 288] on icon "button" at bounding box center [839, 291] width 9 height 9
click at [839, 310] on icon "button" at bounding box center [839, 309] width 9 height 9
click at [840, 328] on icon "button" at bounding box center [839, 327] width 1 height 0
click at [840, 327] on icon "button" at bounding box center [839, 327] width 1 height 0
click at [838, 308] on icon "button" at bounding box center [839, 309] width 6 height 7
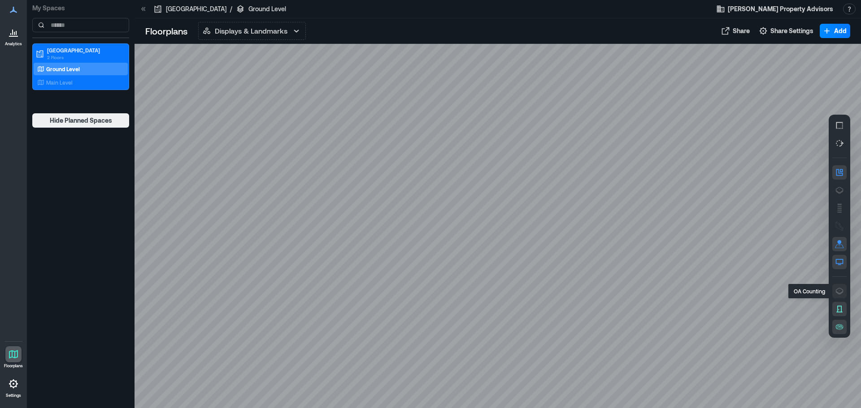
click at [840, 293] on icon "button" at bounding box center [839, 291] width 9 height 9
click at [838, 260] on icon "button" at bounding box center [840, 261] width 8 height 5
click at [838, 261] on icon "button" at bounding box center [839, 262] width 9 height 9
click at [838, 239] on button "button" at bounding box center [839, 244] width 14 height 14
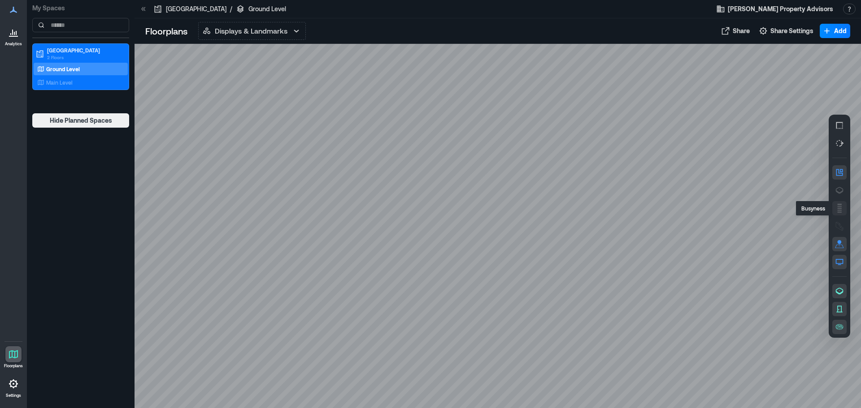
click at [837, 210] on icon "button" at bounding box center [839, 208] width 9 height 9
click at [838, 190] on icon "button" at bounding box center [839, 190] width 9 height 9
click at [838, 143] on icon "button" at bounding box center [839, 143] width 9 height 9
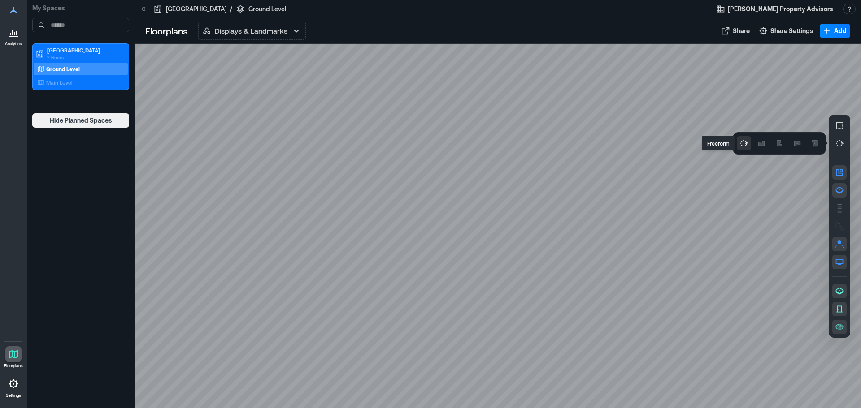
click at [748, 138] on button "button" at bounding box center [744, 143] width 14 height 14
click at [837, 145] on icon "button" at bounding box center [839, 143] width 9 height 9
click at [14, 358] on icon at bounding box center [13, 355] width 9 height 9
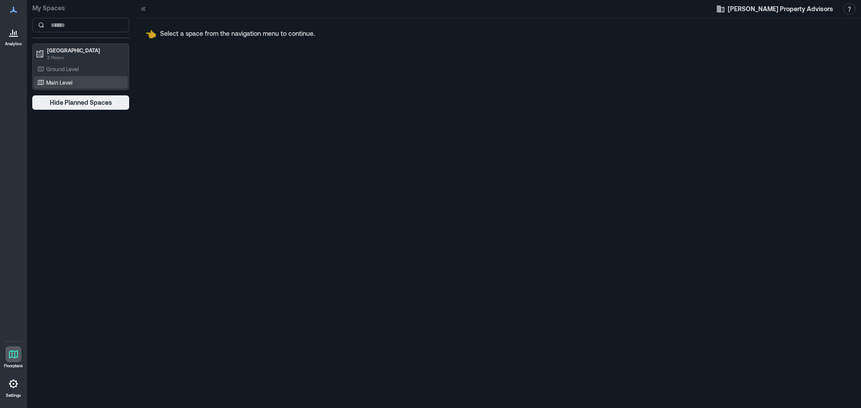
click at [60, 82] on p "Main Level" at bounding box center [59, 82] width 26 height 7
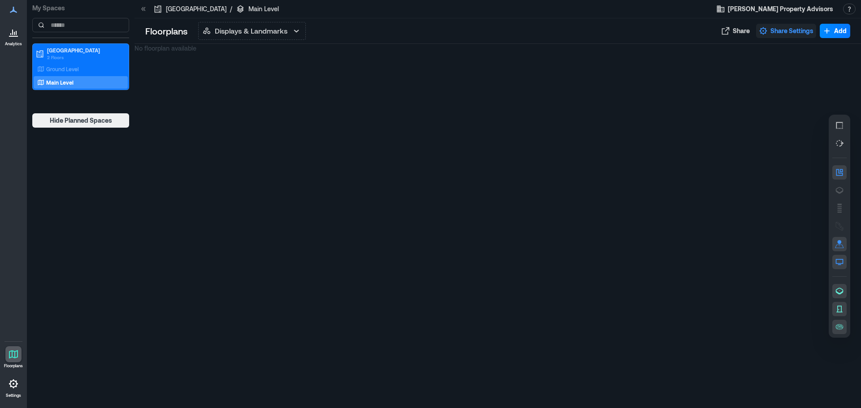
click at [785, 35] on button "Share Settings" at bounding box center [786, 31] width 60 height 14
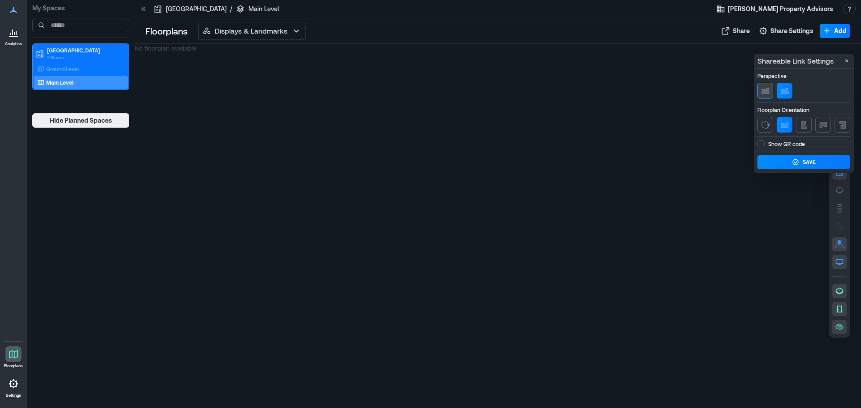
click at [764, 91] on icon "button" at bounding box center [764, 91] width 7 height 6
click at [786, 91] on button "button" at bounding box center [792, 91] width 16 height 16
click at [769, 123] on icon "button" at bounding box center [765, 125] width 11 height 11
click at [71, 70] on p "Ground Level" at bounding box center [62, 68] width 33 height 7
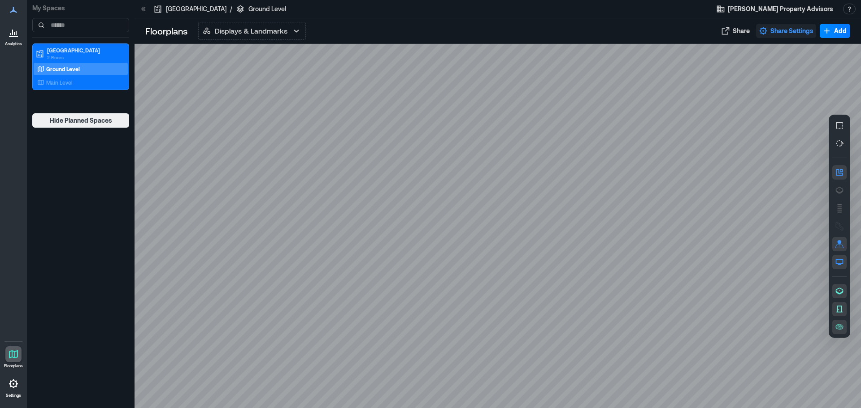
click at [779, 27] on span "Share Settings" at bounding box center [791, 30] width 43 height 9
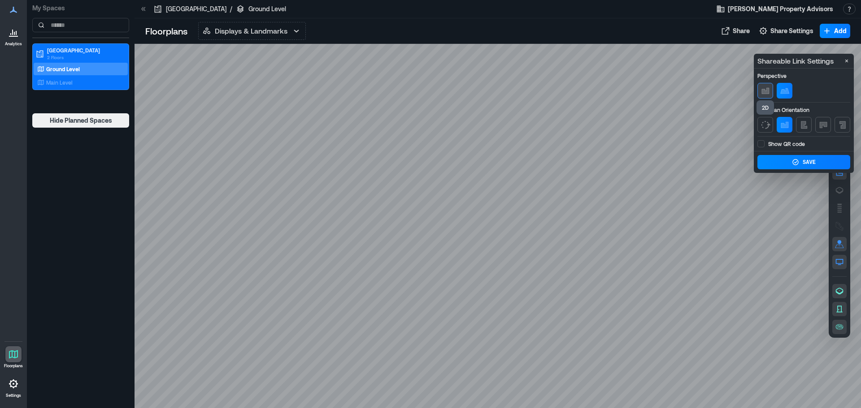
click at [764, 85] on button "button" at bounding box center [765, 91] width 16 height 16
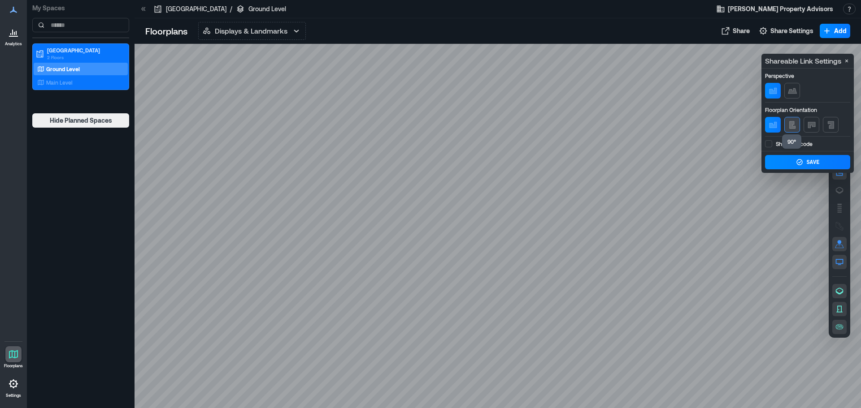
click at [795, 126] on icon "button" at bounding box center [792, 125] width 11 height 11
click at [770, 141] on label "Show QR code" at bounding box center [807, 143] width 85 height 7
click at [770, 141] on icon at bounding box center [768, 144] width 6 height 11
click at [828, 127] on icon "button" at bounding box center [830, 125] width 11 height 11
click at [816, 126] on span "button" at bounding box center [811, 125] width 11 height 11
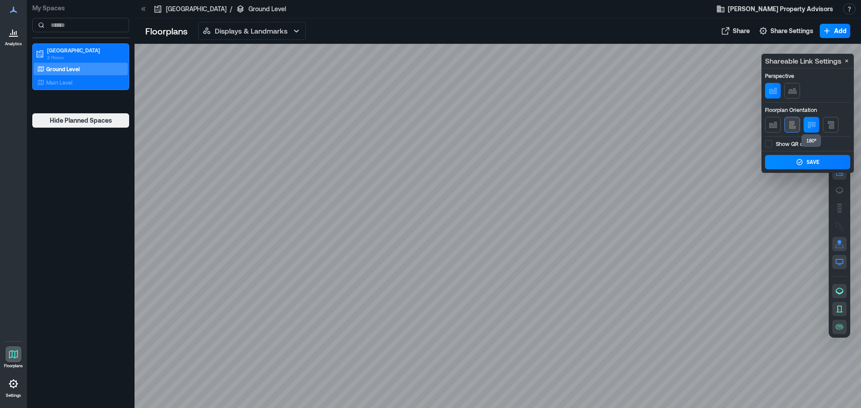
click at [792, 123] on icon "button" at bounding box center [792, 124] width 6 height 7
click at [769, 123] on icon "button" at bounding box center [773, 125] width 11 height 11
click at [792, 87] on icon "button" at bounding box center [792, 91] width 11 height 11
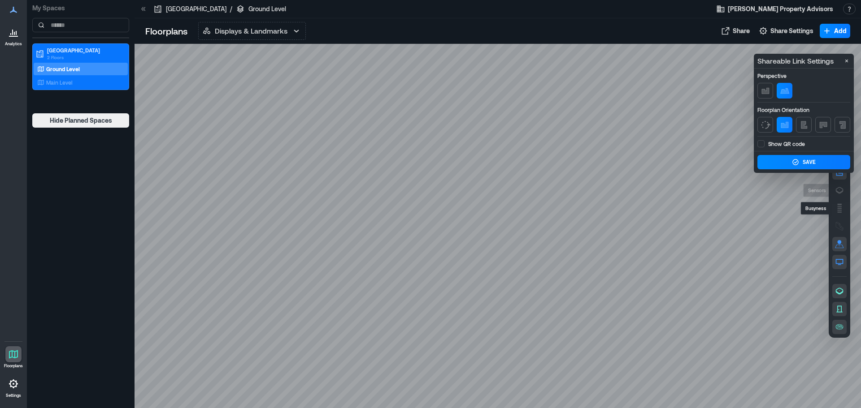
click at [843, 182] on div at bounding box center [840, 226] width 22 height 223
click at [836, 194] on icon "button" at bounding box center [839, 190] width 9 height 9
click at [234, 157] on div "A0DSR003" at bounding box center [498, 226] width 726 height 365
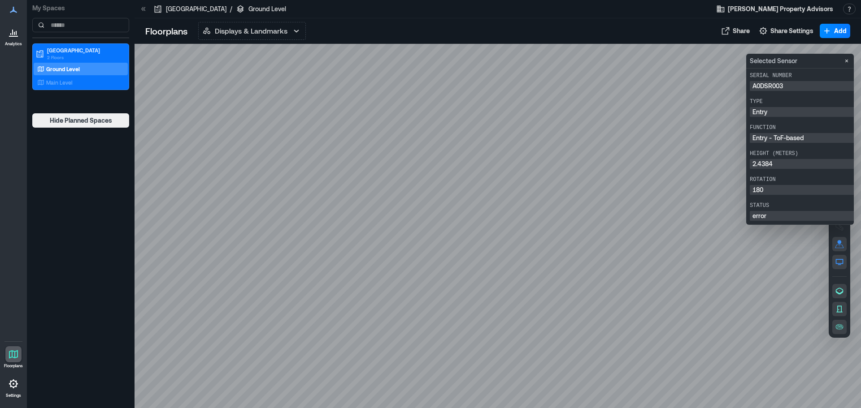
click at [768, 218] on p "error" at bounding box center [812, 216] width 120 height 6
click at [847, 61] on icon "Close" at bounding box center [846, 60] width 7 height 7
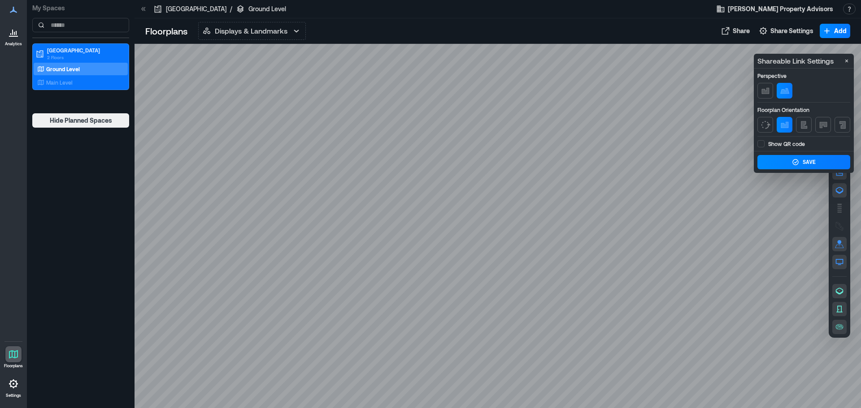
click at [781, 204] on div at bounding box center [498, 226] width 726 height 365
click at [763, 123] on icon "button" at bounding box center [765, 125] width 11 height 11
click at [805, 123] on icon "button" at bounding box center [804, 124] width 6 height 7
click at [779, 120] on icon "button" at bounding box center [784, 125] width 11 height 11
click at [768, 91] on icon "button" at bounding box center [764, 91] width 7 height 6
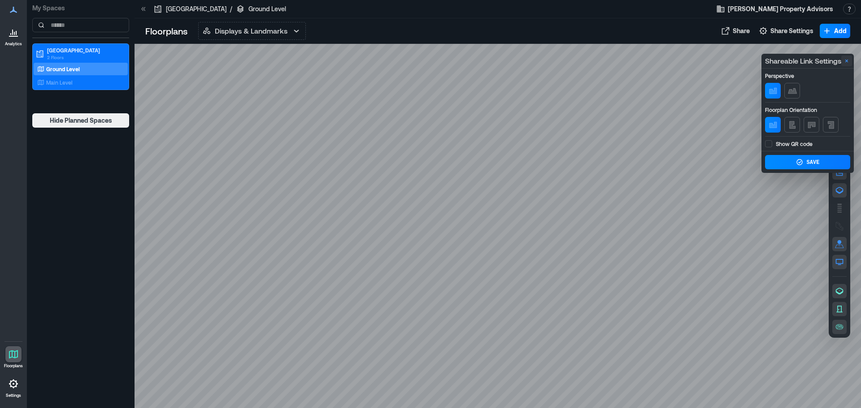
click at [848, 58] on icon "Close" at bounding box center [846, 60] width 7 height 7
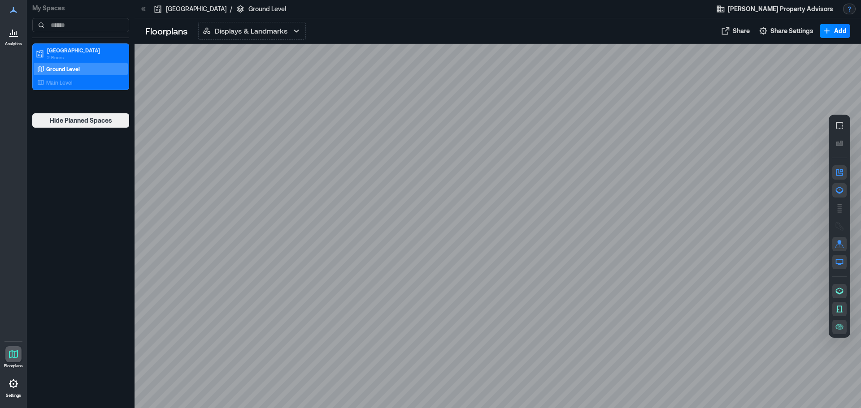
click at [848, 6] on button "button" at bounding box center [849, 9] width 13 height 11
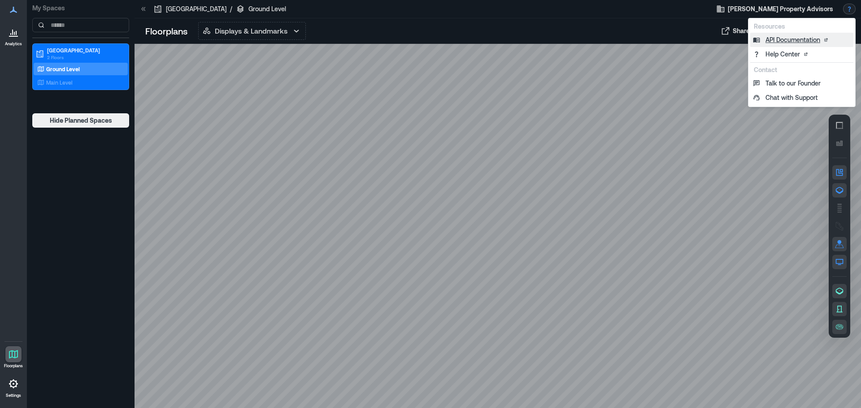
click at [795, 41] on link "API Documentation" at bounding box center [801, 40] width 103 height 14
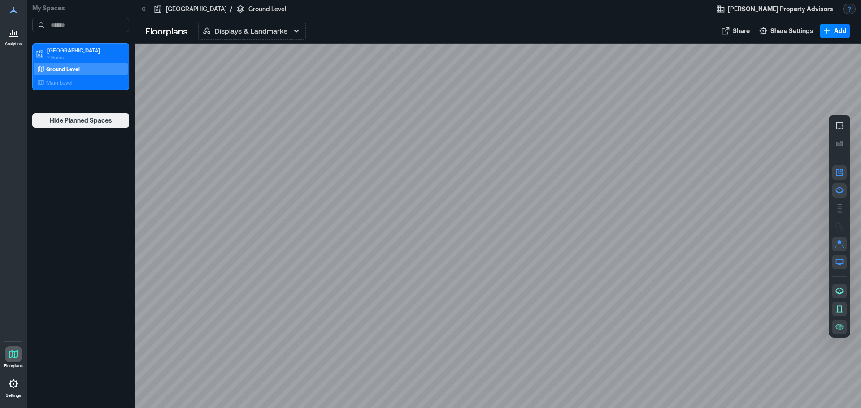
click at [845, 9] on button "button" at bounding box center [849, 9] width 13 height 11
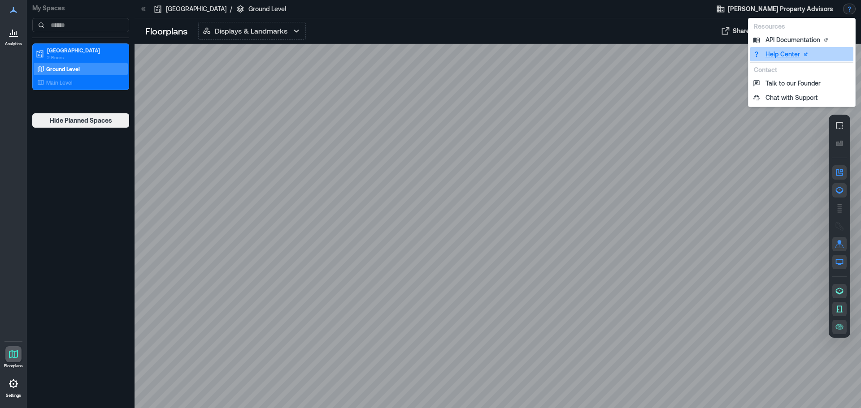
click at [782, 53] on link "Help Center" at bounding box center [801, 54] width 103 height 14
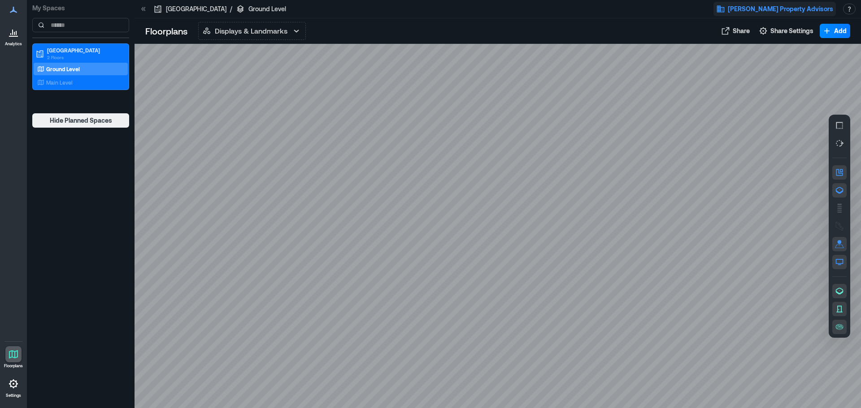
click at [785, 6] on span "[PERSON_NAME] Property Advisors" at bounding box center [780, 8] width 105 height 9
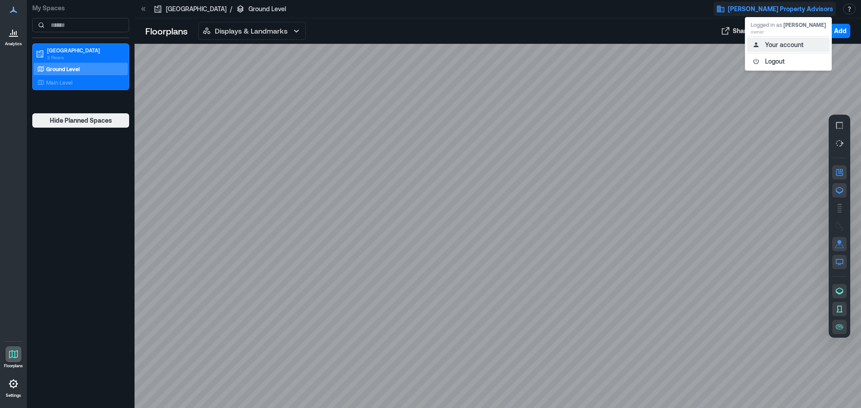
click at [782, 45] on button "Your account" at bounding box center [788, 45] width 82 height 14
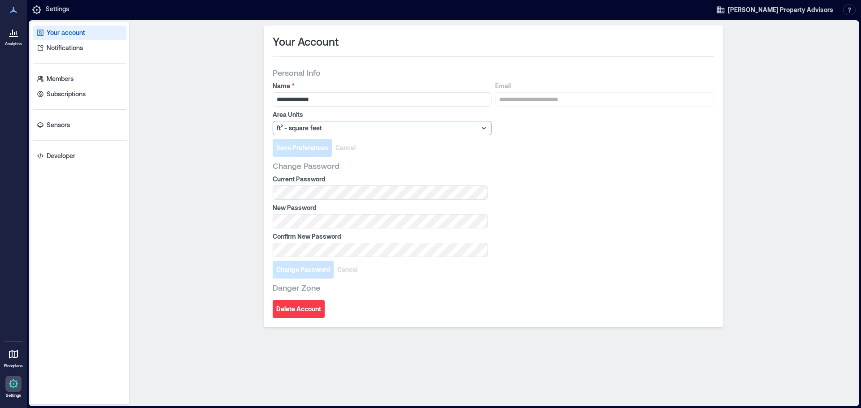
click at [299, 126] on div at bounding box center [378, 128] width 202 height 11
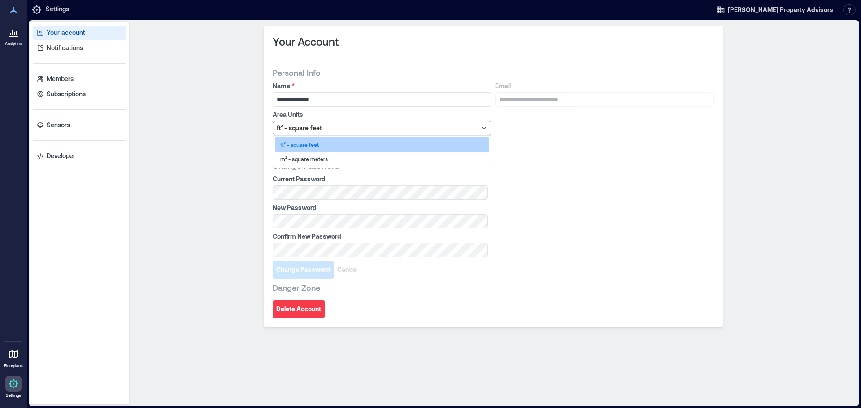
click at [302, 140] on div "ft² - square feet" at bounding box center [382, 145] width 214 height 14
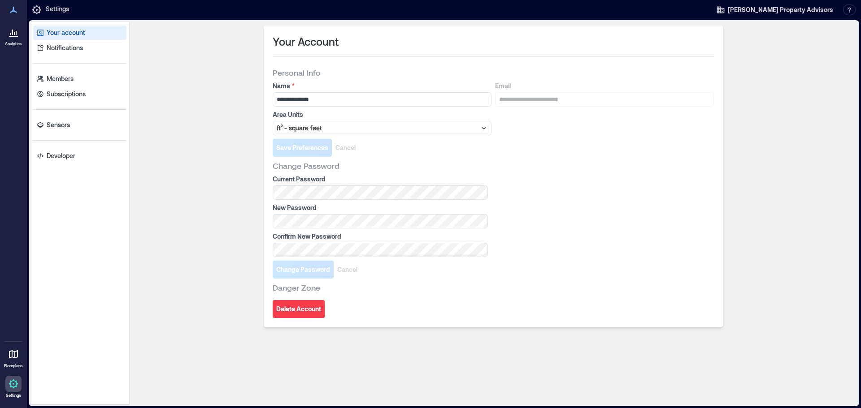
click at [433, 151] on div "Save Preferences Cancel" at bounding box center [493, 148] width 441 height 18
click at [187, 183] on div "**********" at bounding box center [493, 214] width 721 height 376
click at [204, 194] on div "**********" at bounding box center [493, 214] width 721 height 376
click at [50, 81] on p "Members" at bounding box center [60, 78] width 27 height 9
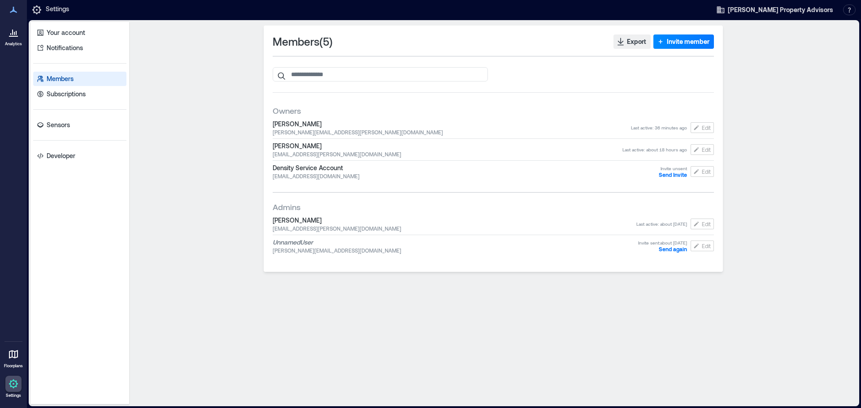
click at [660, 126] on div "Last active : 36 minutes ago Edit" at bounding box center [672, 127] width 83 height 11
drag, startPoint x: 340, startPoint y: 176, endPoint x: 272, endPoint y: 181, distance: 68.3
click at [272, 181] on div "Members ( 5 ) Export Invite member Owners Amanda Newsome amanda.newsome@altamus…" at bounding box center [493, 149] width 459 height 247
click at [69, 156] on p "Developer" at bounding box center [61, 156] width 29 height 9
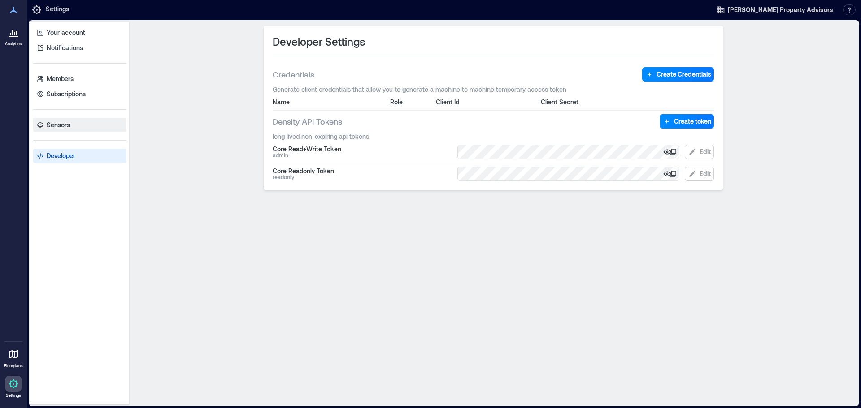
click at [61, 125] on p "Sensors" at bounding box center [58, 125] width 23 height 9
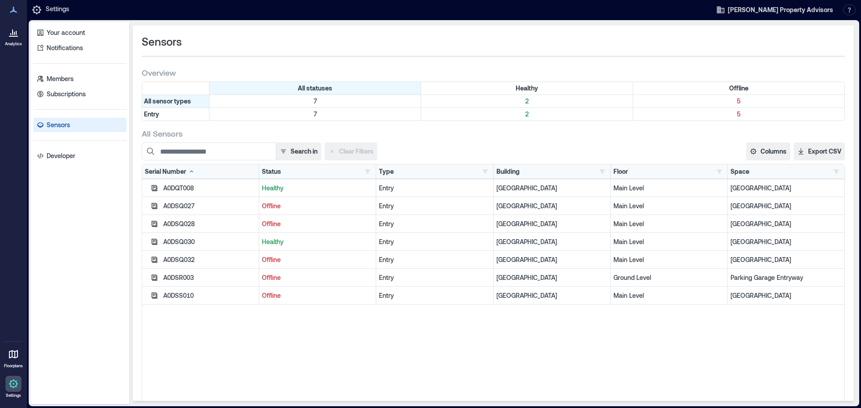
click at [271, 182] on div "Healthy" at bounding box center [317, 188] width 117 height 18
click at [272, 191] on p "Healthy" at bounding box center [317, 188] width 111 height 9
click at [273, 207] on p "Offline" at bounding box center [317, 206] width 111 height 9
click at [187, 208] on div "A0DSQ027" at bounding box center [209, 206] width 93 height 9
click at [155, 205] on icon "button" at bounding box center [154, 206] width 7 height 7
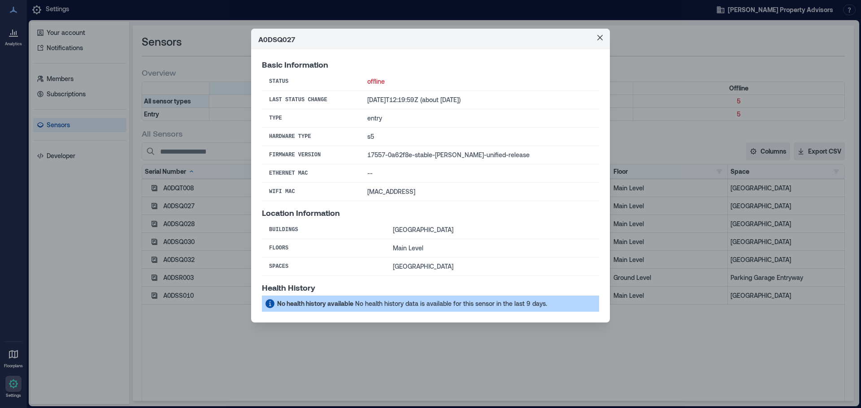
click at [396, 128] on td "s5" at bounding box center [479, 137] width 239 height 18
click at [388, 180] on td "--" at bounding box center [479, 174] width 239 height 18
click at [601, 37] on icon "Close" at bounding box center [599, 37] width 5 height 5
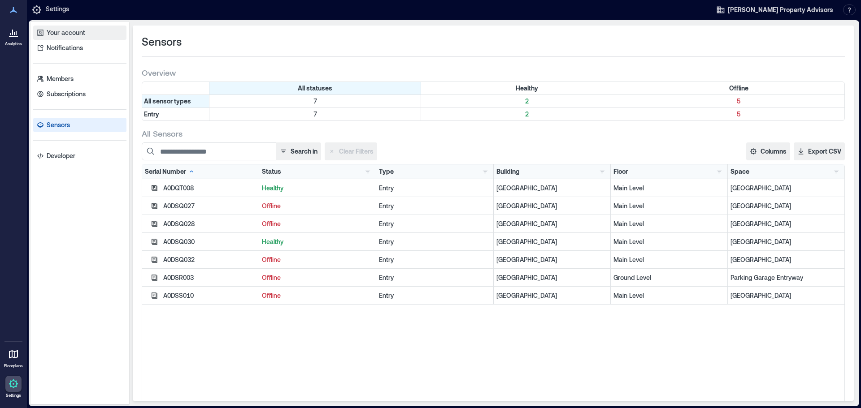
click at [56, 30] on p "Your account" at bounding box center [66, 32] width 39 height 9
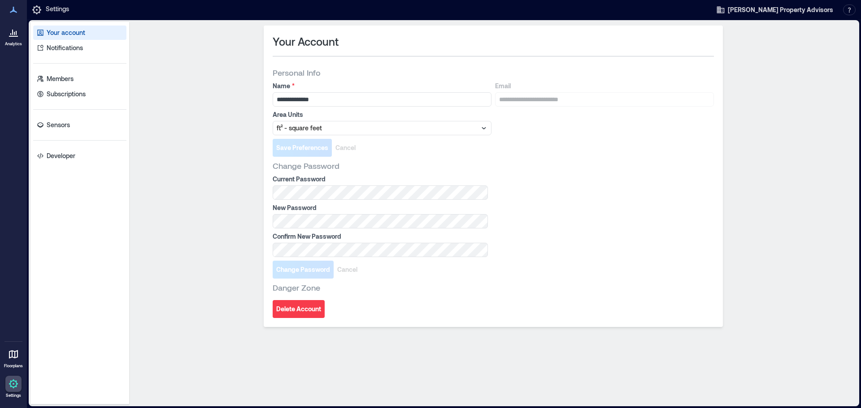
click at [47, 12] on p "Settings" at bounding box center [57, 9] width 23 height 11
click at [35, 9] on icon at bounding box center [36, 9] width 11 height 11
click at [53, 80] on p "Members" at bounding box center [60, 78] width 27 height 9
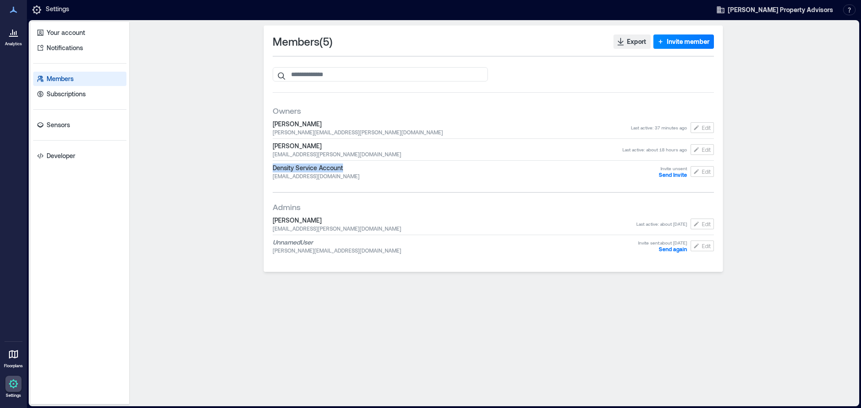
drag, startPoint x: 346, startPoint y: 168, endPoint x: 269, endPoint y: 166, distance: 76.7
click at [269, 166] on div "Members ( 5 ) Export Invite member Owners Amanda Newsome amanda.newsome@altamus…" at bounding box center [493, 149] width 459 height 247
drag, startPoint x: 288, startPoint y: 168, endPoint x: 278, endPoint y: 165, distance: 10.7
click at [278, 165] on span "Density Service Account" at bounding box center [466, 168] width 386 height 9
click at [310, 76] on input "search" at bounding box center [380, 74] width 215 height 14
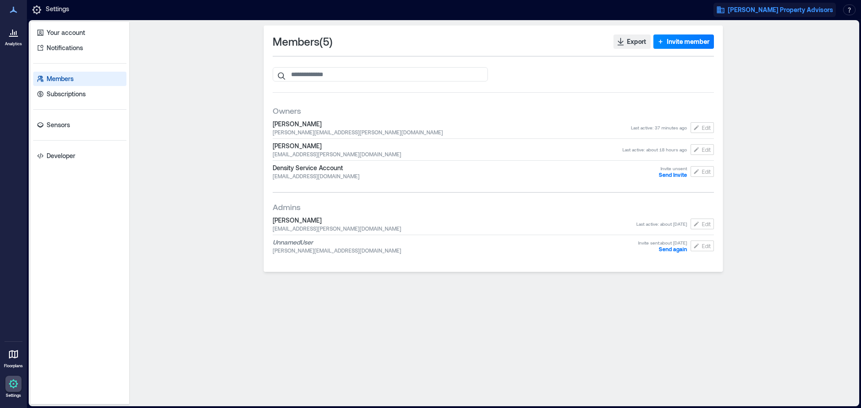
click at [770, 9] on span "[PERSON_NAME] Property Advisors" at bounding box center [780, 9] width 105 height 9
click at [785, 42] on button "Your account" at bounding box center [788, 46] width 82 height 14
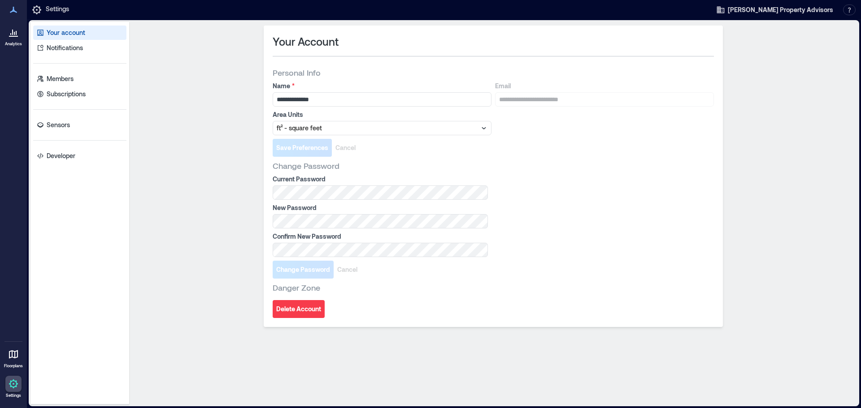
click at [227, 177] on div "**********" at bounding box center [493, 214] width 721 height 376
click at [52, 96] on p "Subscriptions" at bounding box center [66, 94] width 39 height 9
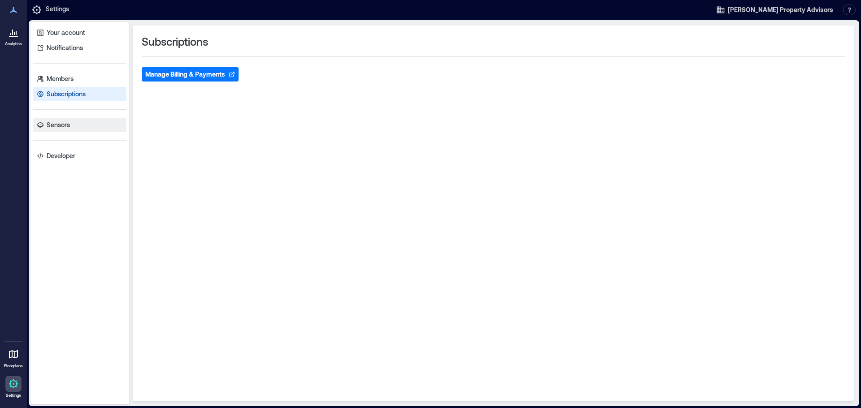
click at [58, 124] on p "Sensors" at bounding box center [58, 125] width 23 height 9
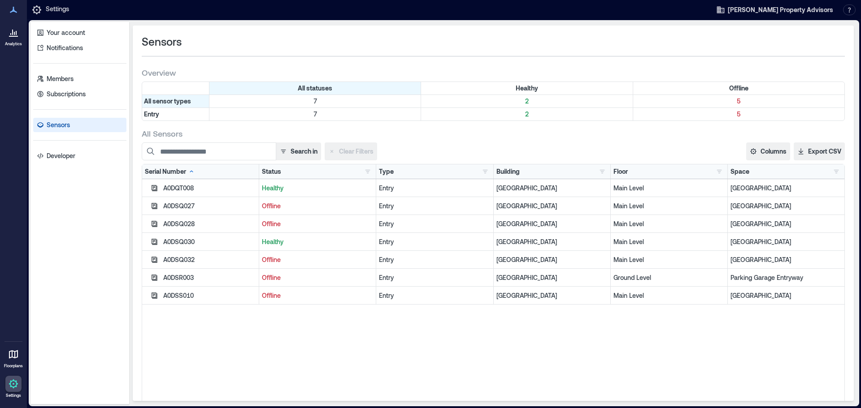
click at [629, 277] on p "Ground Level" at bounding box center [668, 277] width 111 height 9
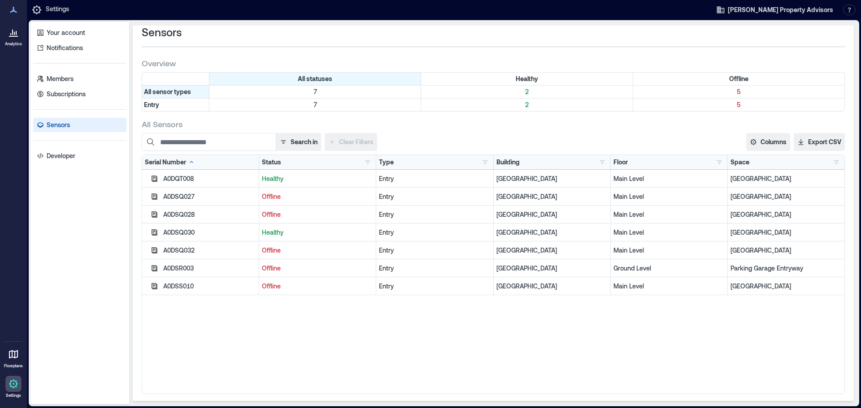
scroll to position [12, 0]
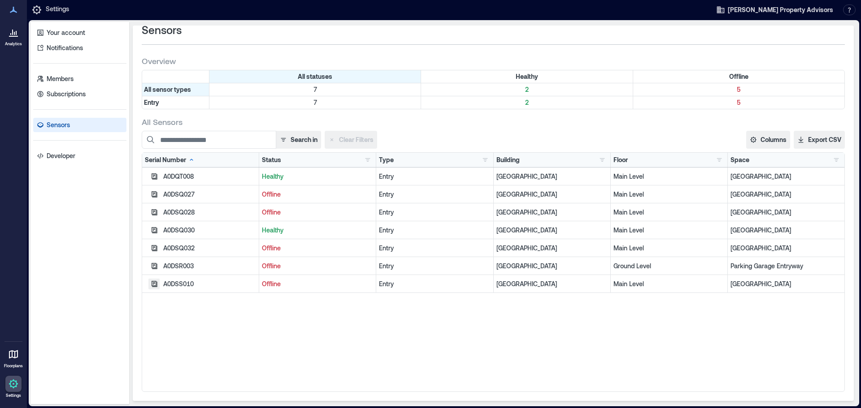
click at [153, 285] on icon "button" at bounding box center [154, 284] width 7 height 7
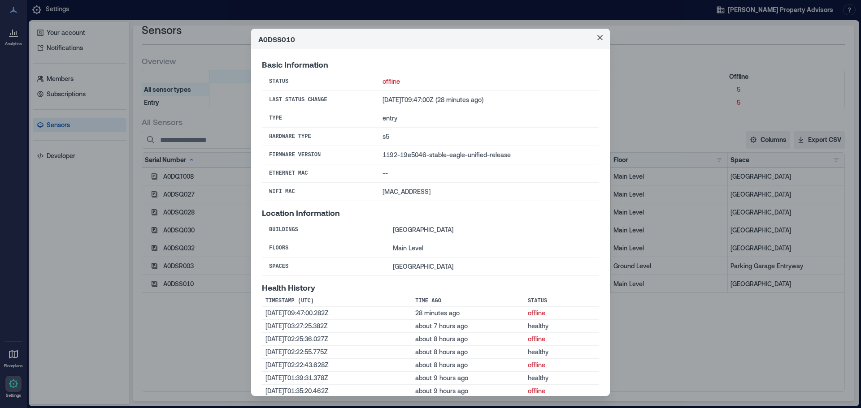
click at [283, 230] on th "Buildings" at bounding box center [324, 230] width 124 height 18
click at [377, 82] on td "offline" at bounding box center [487, 82] width 224 height 18
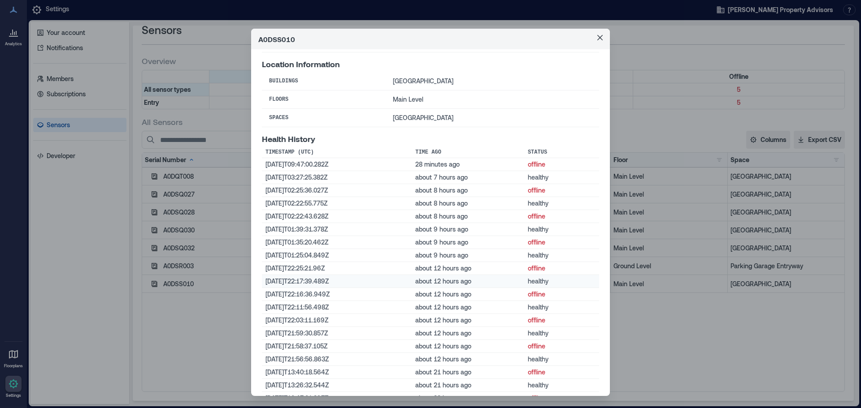
scroll to position [90, 0]
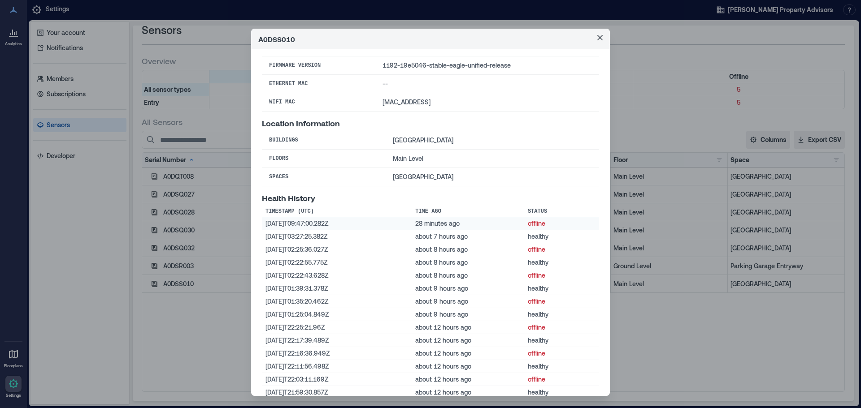
click at [414, 221] on td "28 minutes ago" at bounding box center [468, 223] width 113 height 13
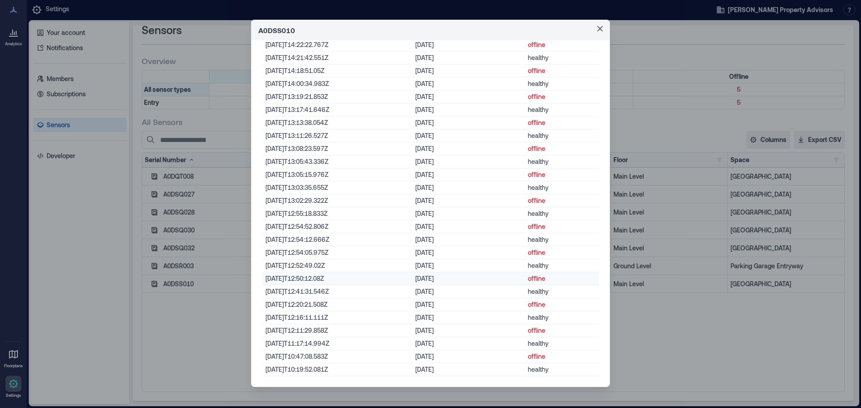
scroll to position [17, 0]
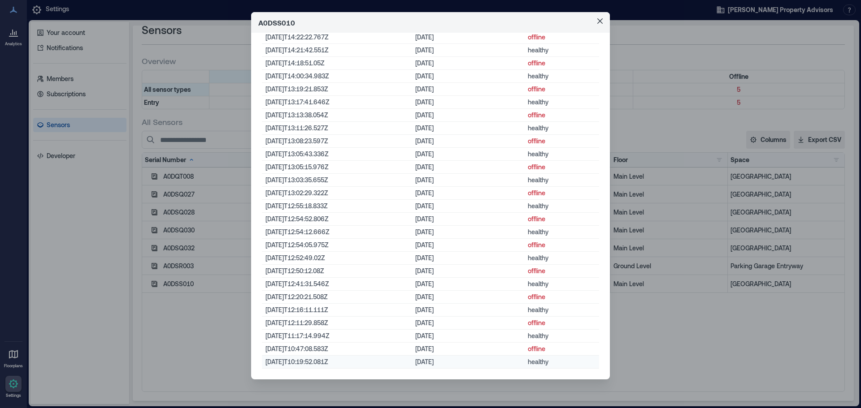
click at [472, 361] on td "9 days ago" at bounding box center [468, 362] width 113 height 13
click at [598, 22] on icon "Close" at bounding box center [599, 20] width 5 height 5
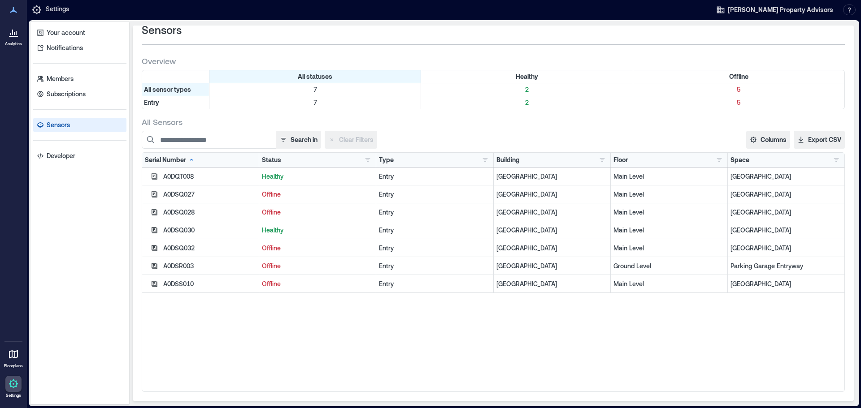
click at [269, 286] on p "Offline" at bounding box center [317, 284] width 111 height 9
click at [180, 285] on div "A0DSS010" at bounding box center [209, 284] width 93 height 9
click at [154, 284] on icon "button" at bounding box center [154, 284] width 7 height 7
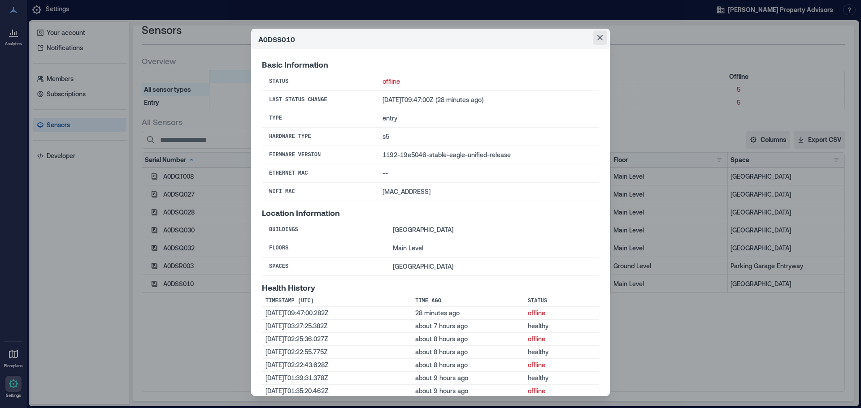
click at [597, 39] on icon "Close" at bounding box center [599, 37] width 5 height 5
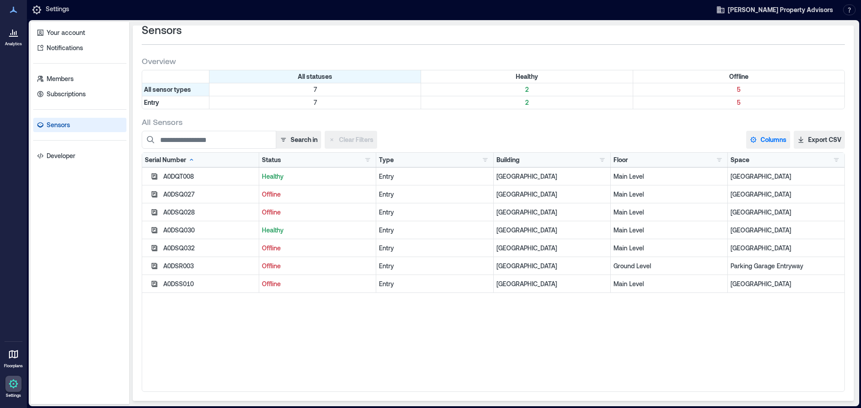
click at [759, 140] on button "Columns" at bounding box center [768, 140] width 44 height 18
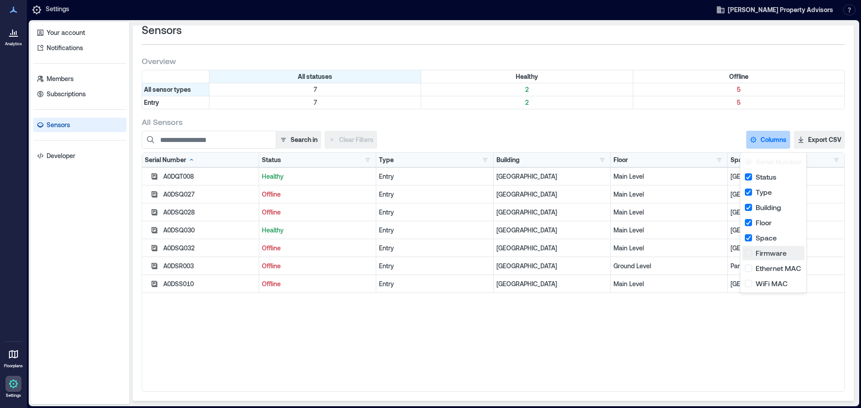
click at [750, 251] on button "Firmware" at bounding box center [773, 253] width 62 height 14
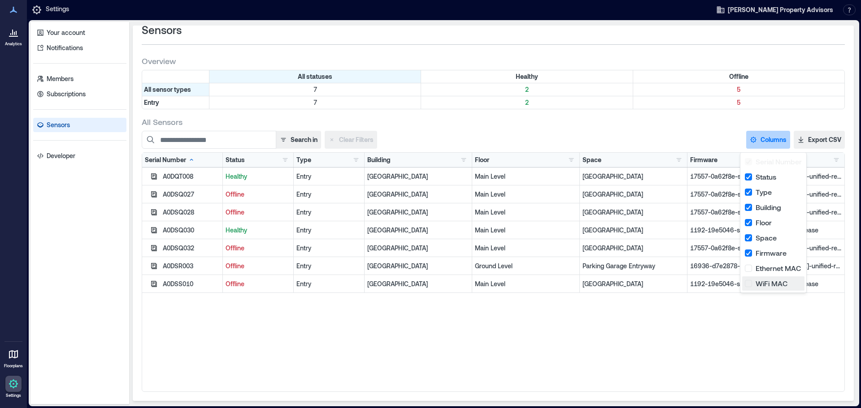
click at [746, 286] on button "WiFi MAC" at bounding box center [773, 284] width 62 height 14
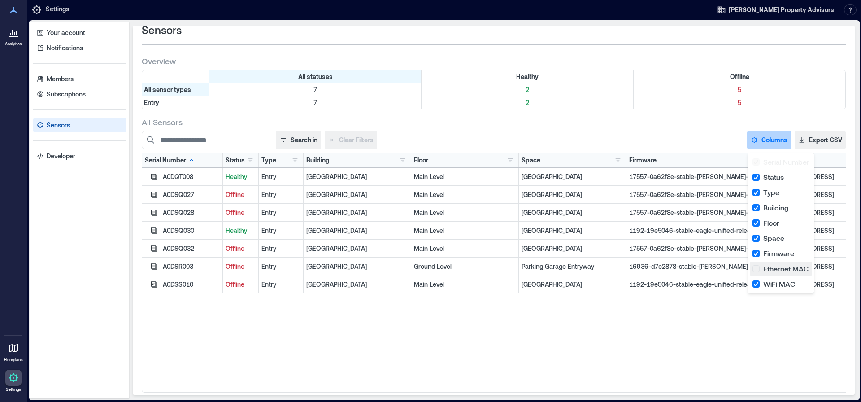
click at [757, 272] on button "Ethernet MAC" at bounding box center [781, 268] width 62 height 14
click at [744, 328] on div "A0DQT008 Healthy Entry Grove Arcade Main Level East Entryway 17557-0a62f8e-stab…" at bounding box center [530, 280] width 776 height 224
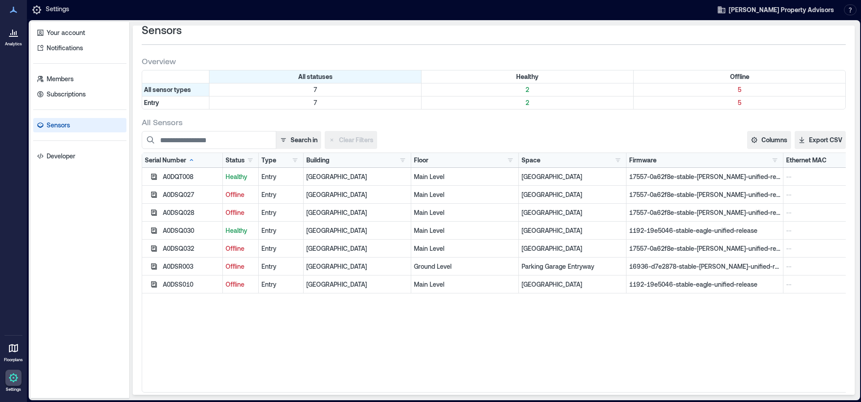
click at [806, 162] on div "Ethernet MAC" at bounding box center [806, 160] width 40 height 9
click at [806, 162] on div "Ethernet MAC" at bounding box center [810, 160] width 49 height 9
click at [54, 153] on p "Developer" at bounding box center [61, 156] width 29 height 9
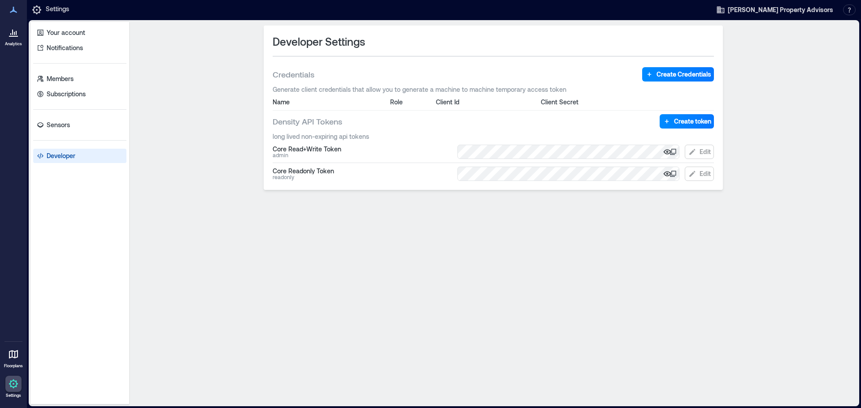
click at [288, 151] on div "Core Read+Write Token" at bounding box center [362, 149] width 179 height 7
click at [669, 151] on icon "button" at bounding box center [667, 151] width 8 height 5
click at [669, 175] on icon "button" at bounding box center [667, 173] width 9 height 9
click at [396, 146] on div "Core Read+Write Token" at bounding box center [362, 149] width 179 height 7
click at [56, 32] on p "Your account" at bounding box center [66, 32] width 39 height 9
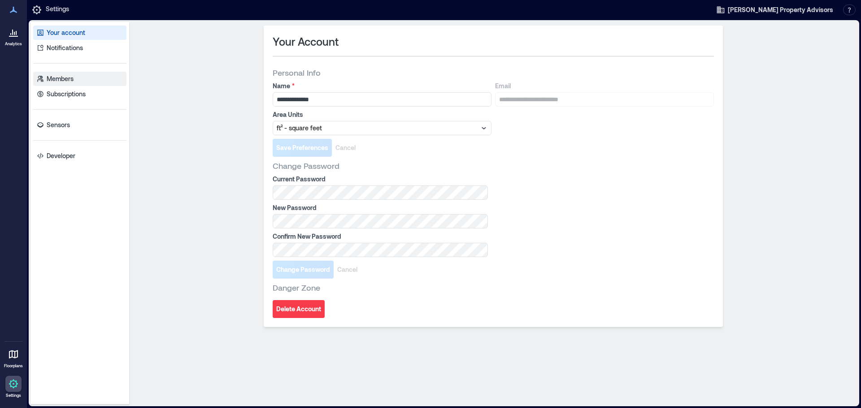
click at [66, 83] on p "Members" at bounding box center [60, 78] width 27 height 9
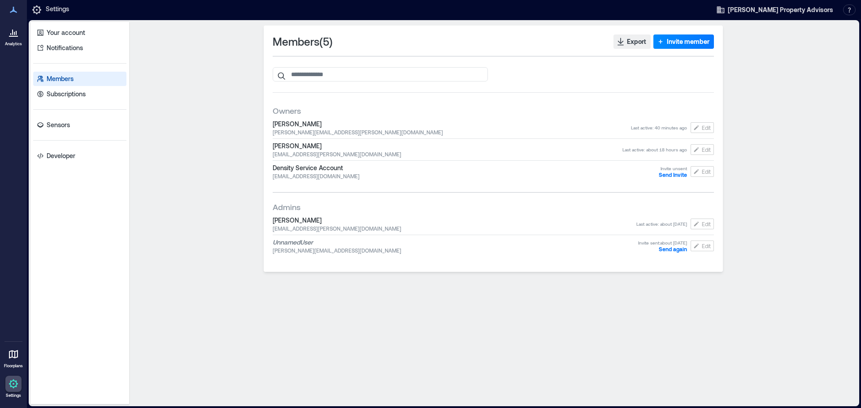
click at [302, 176] on span "dolo.density@density.io" at bounding box center [466, 176] width 386 height 7
click at [13, 36] on icon at bounding box center [13, 36] width 9 height 1
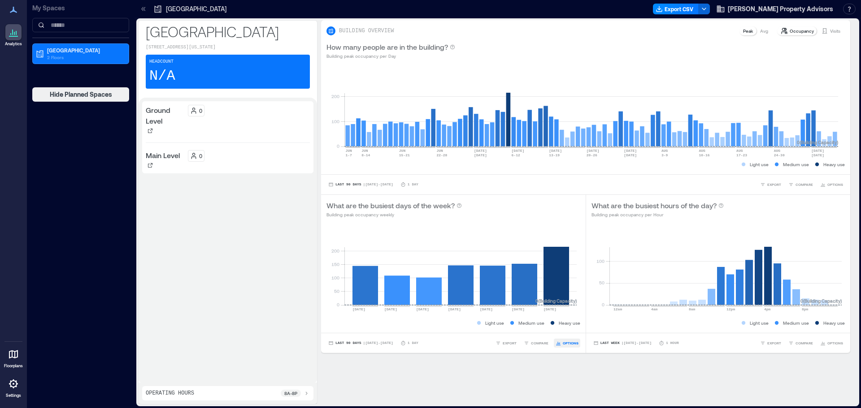
click at [564, 343] on span "OPTIONS" at bounding box center [571, 343] width 16 height 5
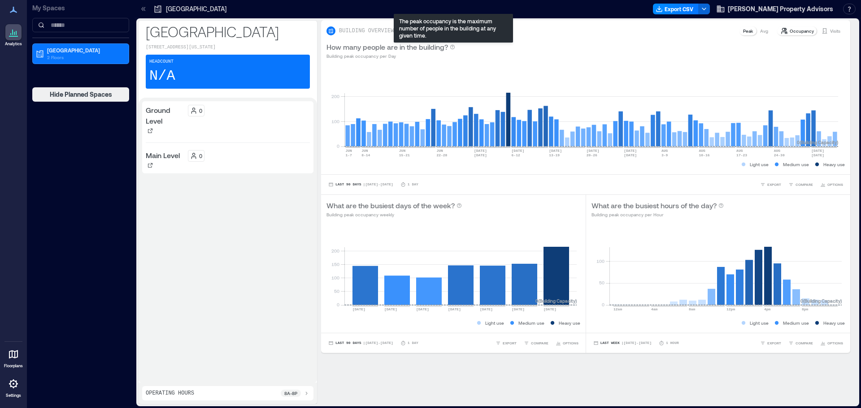
click at [452, 46] on icon at bounding box center [452, 46] width 5 height 5
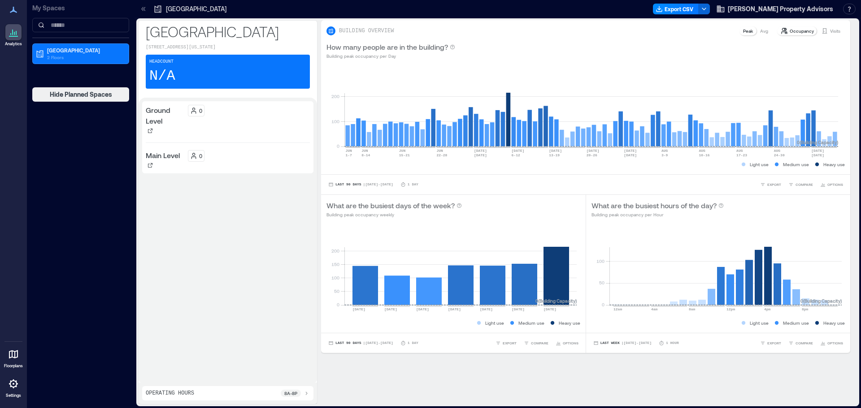
click at [790, 32] on p "Occupancy" at bounding box center [802, 30] width 24 height 7
click at [821, 30] on icon at bounding box center [824, 30] width 7 height 7
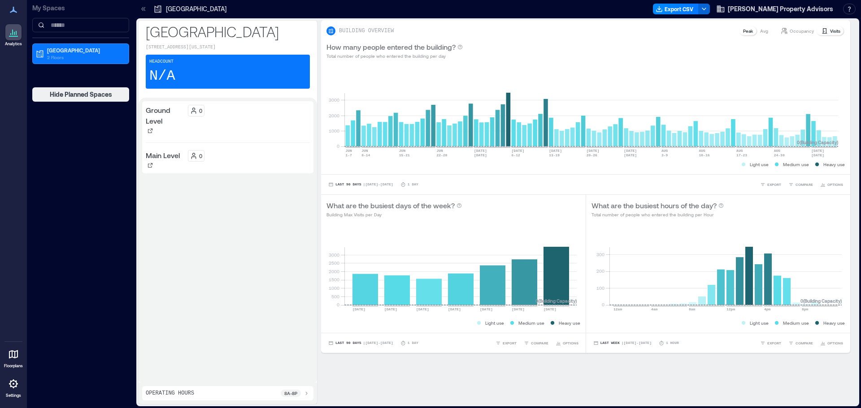
drag, startPoint x: 817, startPoint y: 30, endPoint x: 599, endPoint y: 26, distance: 218.8
click at [599, 26] on div "BUILDING OVERVIEW Peak Avg Occupancy Visits" at bounding box center [585, 28] width 529 height 16
click at [331, 30] on icon at bounding box center [331, 31] width 4 height 4
click at [373, 31] on p "BUILDING OVERVIEW" at bounding box center [366, 30] width 55 height 7
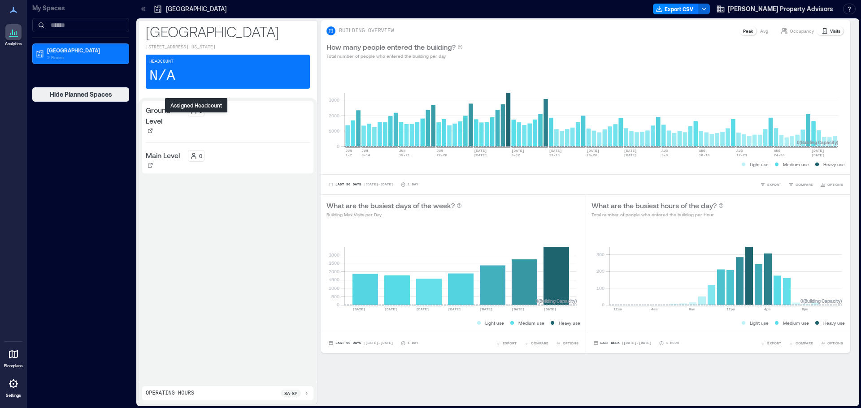
click at [195, 113] on icon at bounding box center [193, 112] width 5 height 2
click at [152, 168] on icon at bounding box center [150, 165] width 5 height 5
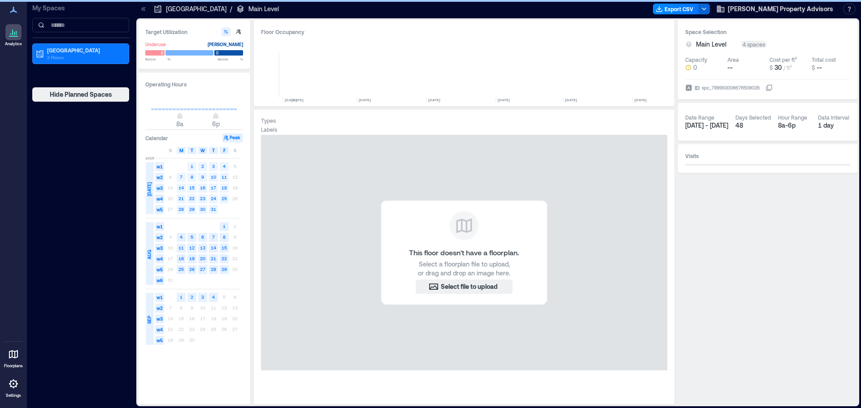
scroll to position [0, 3933]
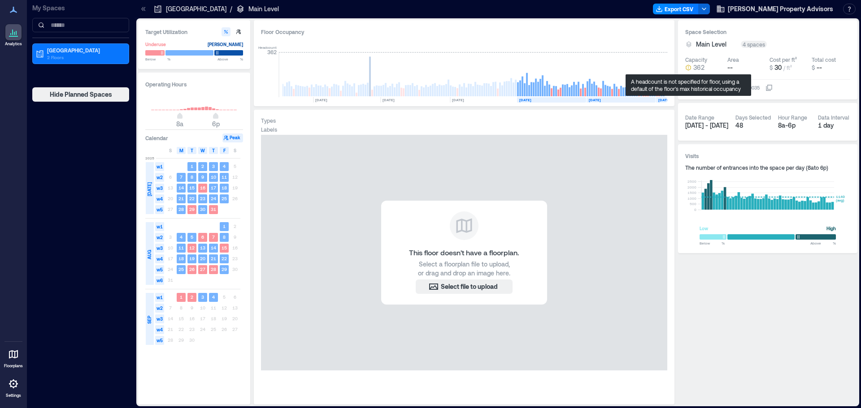
click at [714, 37] on div "Space Selection Main Level 4 spaces Capacity 362 Area -- Cost per ft² $ 30 / ft…" at bounding box center [767, 59] width 179 height 79
click at [816, 84] on div "ID spc_799993006676509035" at bounding box center [767, 85] width 165 height 13
click at [773, 87] on icon at bounding box center [768, 87] width 7 height 7
click at [746, 299] on div "Space Selection Main Level 4 spaces Capacity 362 Area -- Cost per ft² $ 30 / ft…" at bounding box center [767, 212] width 179 height 385
click at [699, 68] on span "362" at bounding box center [698, 67] width 11 height 9
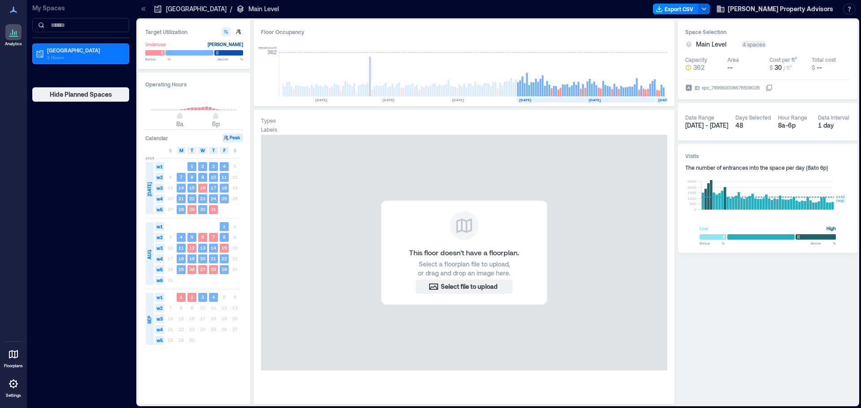
click at [822, 36] on div "Space Selection Main Level 4 spaces Capacity 362 Area -- Cost per ft² $ 30 / ft…" at bounding box center [767, 59] width 179 height 79
click at [710, 86] on div "spc_799993006676509035" at bounding box center [731, 87] width 60 height 9
click at [765, 86] on button "ID spc_799993006676509035" at bounding box center [768, 87] width 7 height 7
click at [688, 87] on icon at bounding box center [689, 88] width 6 height 6
click at [765, 87] on button "ID spc_799993006676509035" at bounding box center [768, 87] width 7 height 7
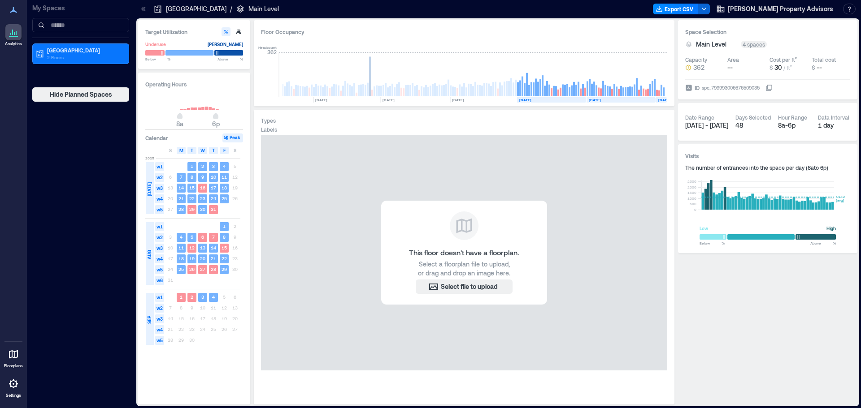
drag, startPoint x: 688, startPoint y: 87, endPoint x: 830, endPoint y: 93, distance: 141.8
click at [830, 93] on div "Space Selection Main Level 4 spaces Capacity 362 Area -- Cost per ft² $ 30 / ft…" at bounding box center [767, 59] width 179 height 79
click at [89, 50] on p "[GEOGRAPHIC_DATA]" at bounding box center [84, 50] width 75 height 7
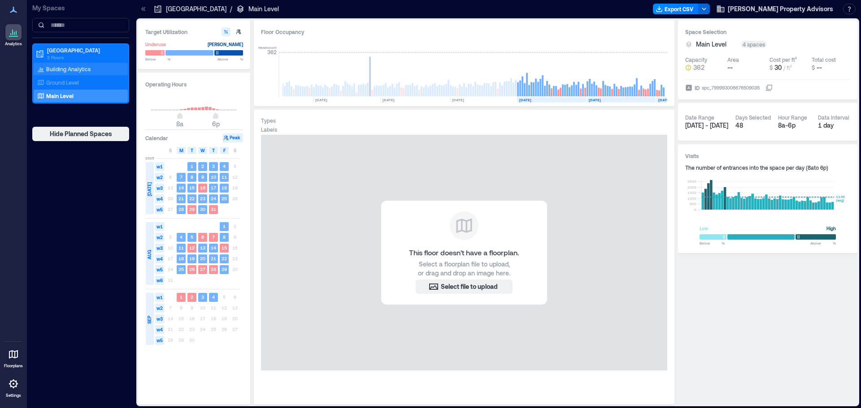
click at [73, 69] on p "Building Analytics" at bounding box center [68, 68] width 44 height 7
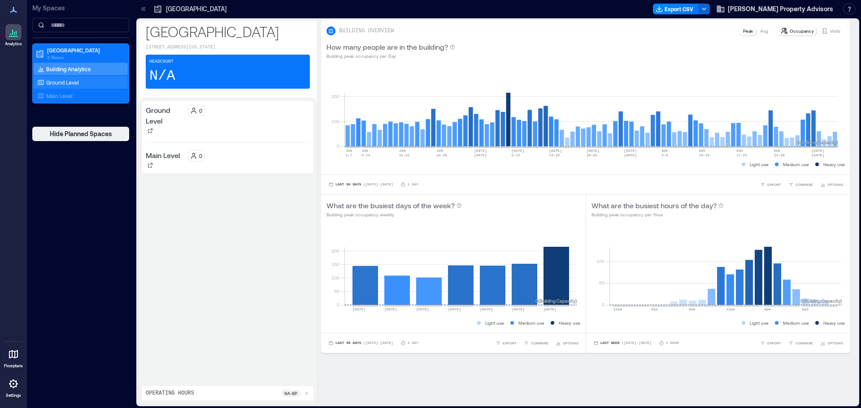
click at [69, 81] on p "Ground Level" at bounding box center [62, 82] width 33 height 7
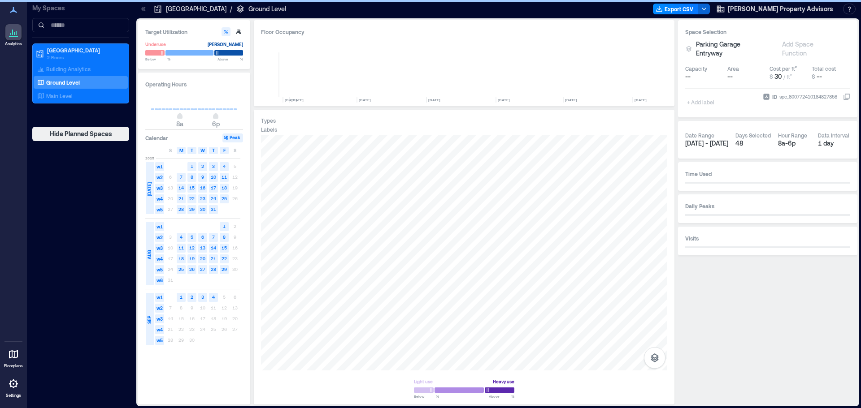
scroll to position [0, 3933]
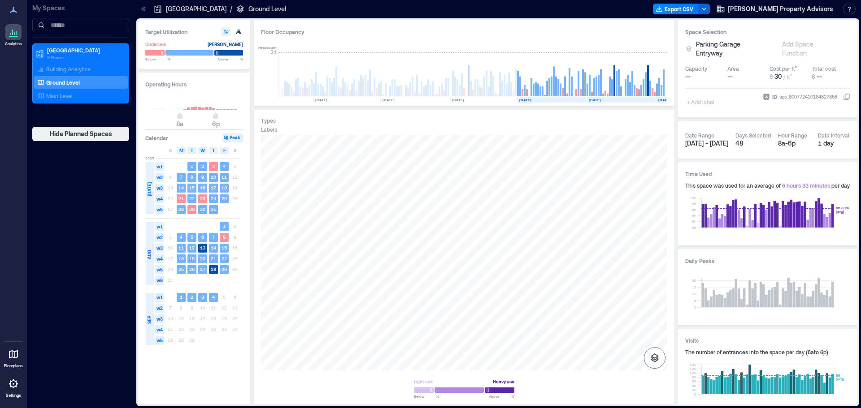
click at [657, 358] on icon "button" at bounding box center [655, 358] width 8 height 9
click at [655, 309] on icon "button" at bounding box center [654, 310] width 11 height 11
click at [654, 337] on icon "button" at bounding box center [654, 332] width 11 height 11
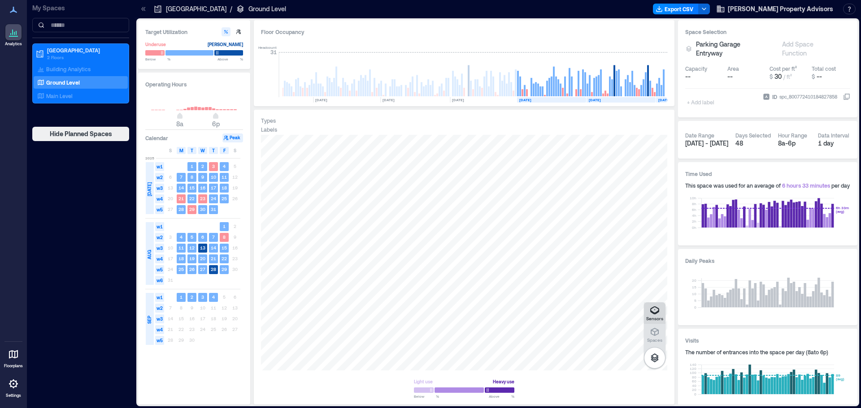
click at [651, 314] on icon "button" at bounding box center [654, 310] width 11 height 11
click at [194, 9] on p "[GEOGRAPHIC_DATA]" at bounding box center [196, 8] width 61 height 9
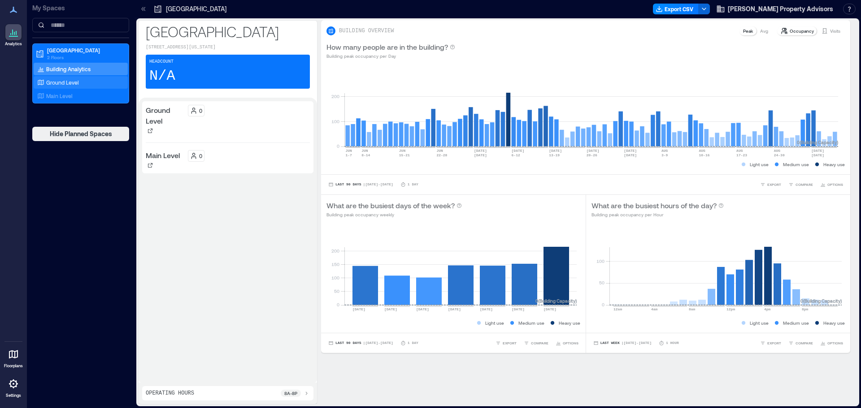
click at [61, 83] on p "Ground Level" at bounding box center [62, 82] width 33 height 7
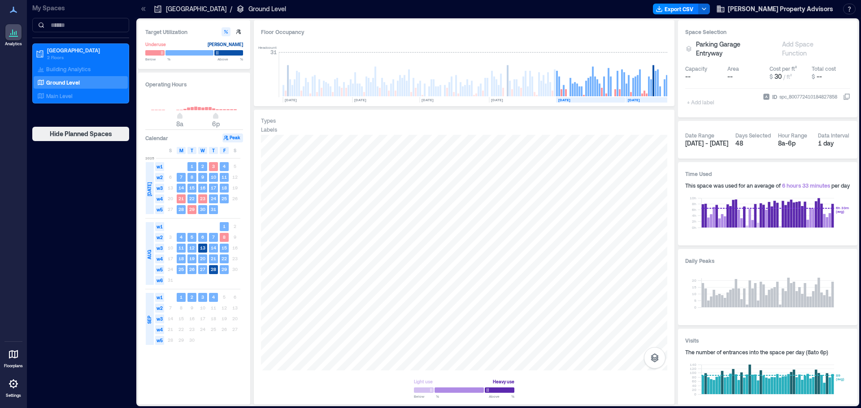
scroll to position [0, 3933]
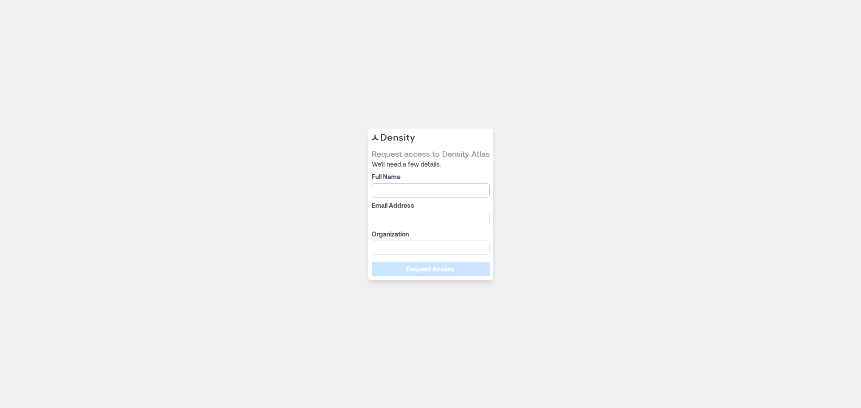
click at [419, 186] on input "Full Name" at bounding box center [431, 190] width 118 height 14
type input "**********"
click at [410, 188] on input "**********" at bounding box center [431, 190] width 118 height 14
click at [406, 189] on input "**********" at bounding box center [431, 190] width 118 height 14
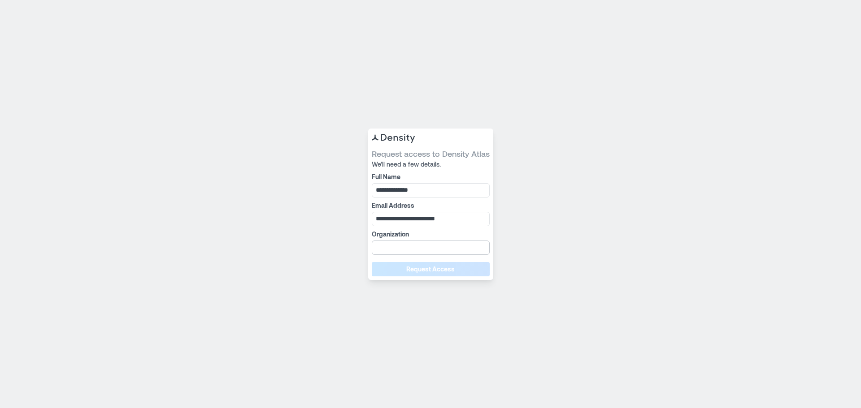
type input "**********"
click at [394, 244] on input "Organization" at bounding box center [431, 248] width 118 height 14
click at [451, 247] on input "**********" at bounding box center [431, 248] width 118 height 14
type input "**********"
click at [393, 277] on div "**********" at bounding box center [430, 205] width 125 height 152
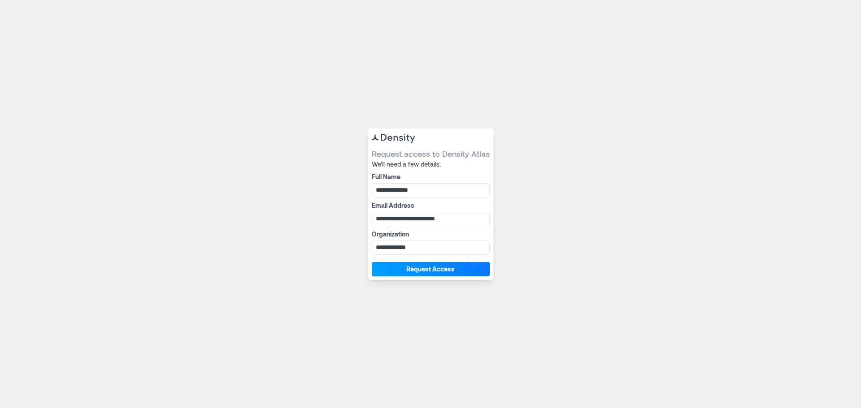
click at [394, 269] on button "Request Access" at bounding box center [431, 269] width 118 height 14
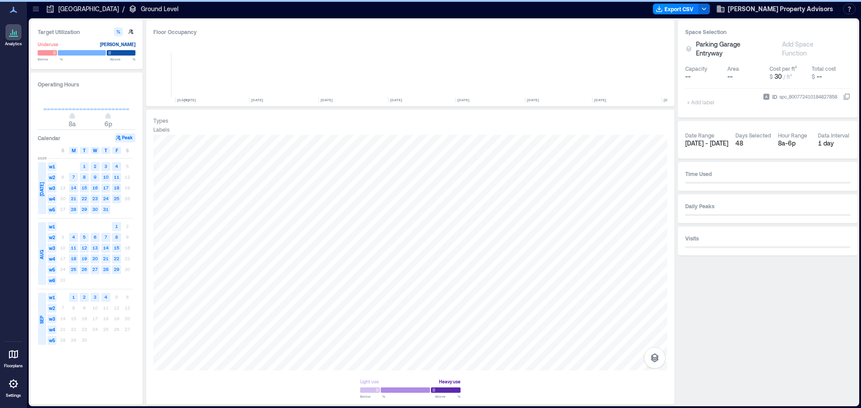
scroll to position [0, 3825]
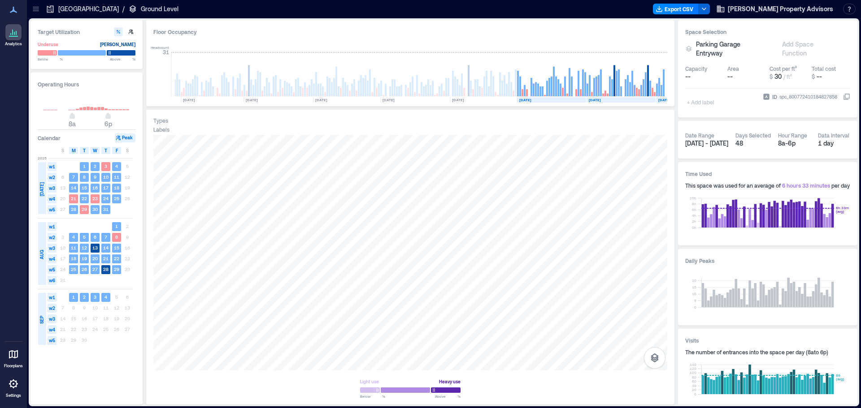
click at [141, 9] on p "Ground Level" at bounding box center [160, 8] width 38 height 9
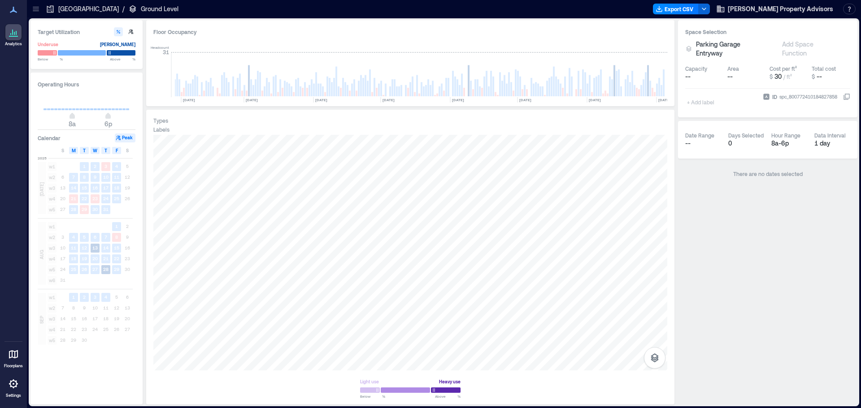
click at [82, 9] on p "[GEOGRAPHIC_DATA]" at bounding box center [88, 8] width 61 height 9
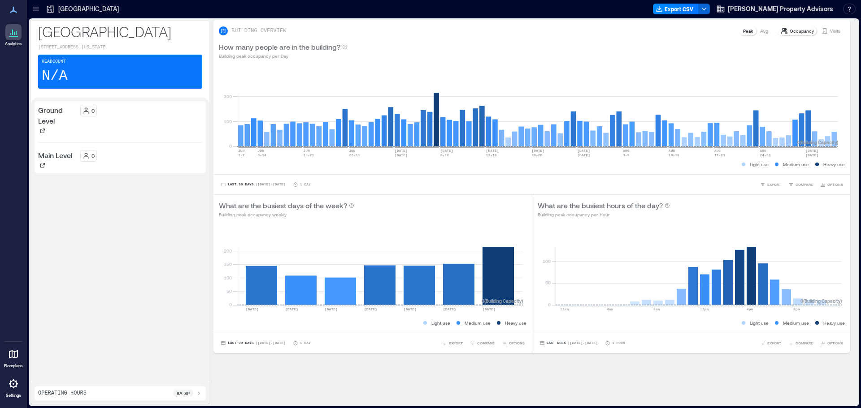
click at [65, 395] on p "Operating Hours" at bounding box center [62, 393] width 48 height 7
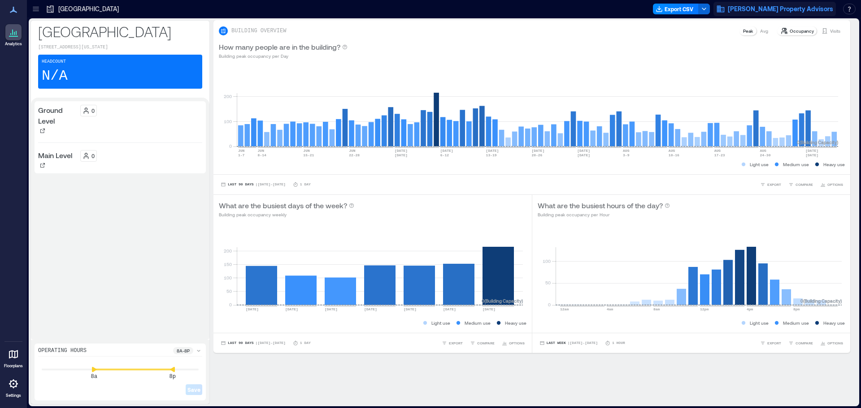
click at [725, 9] on icon "button" at bounding box center [720, 8] width 9 height 9
click at [767, 43] on button "Your account" at bounding box center [788, 45] width 82 height 14
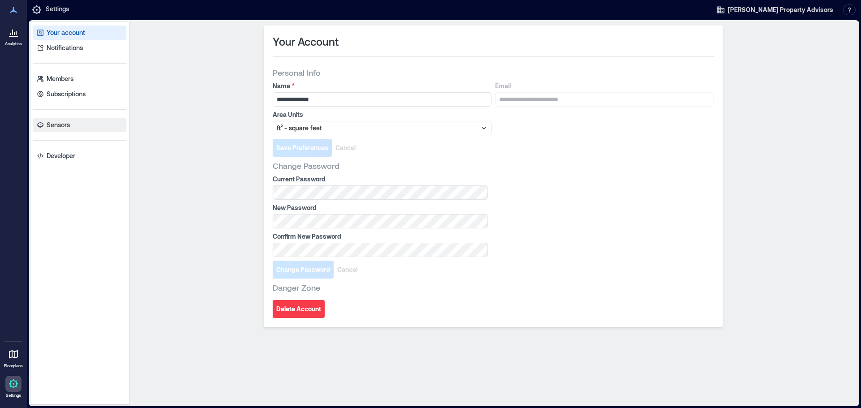
click at [53, 123] on p "Sensors" at bounding box center [58, 125] width 23 height 9
